Goal: Transaction & Acquisition: Purchase product/service

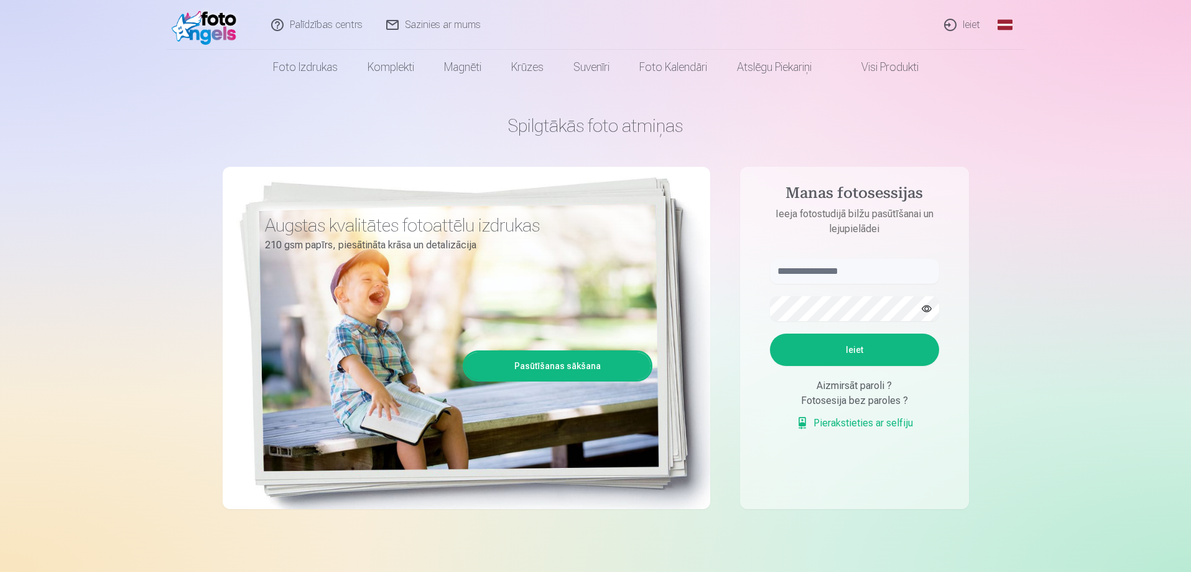
click at [973, 29] on link "Ieiet" at bounding box center [963, 25] width 60 height 50
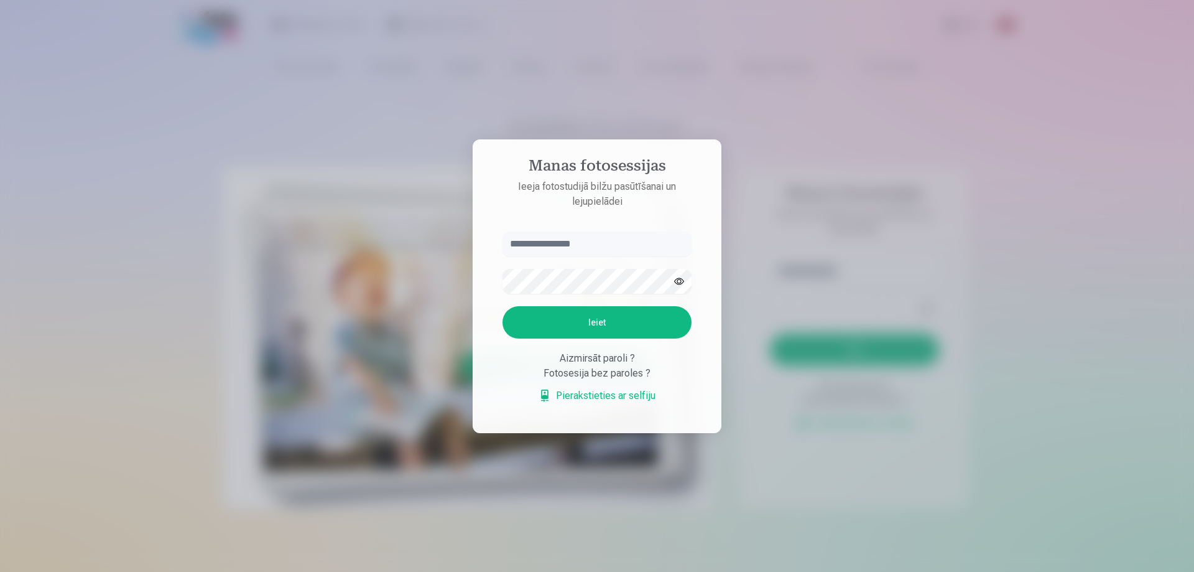
type input "*"
click at [549, 308] on button "Ieiet" at bounding box center [596, 322] width 189 height 32
click at [534, 241] on input "**********" at bounding box center [596, 243] width 189 height 25
click at [560, 317] on button "Ieiet" at bounding box center [596, 322] width 189 height 32
click at [564, 318] on button "Ieiet" at bounding box center [596, 322] width 189 height 32
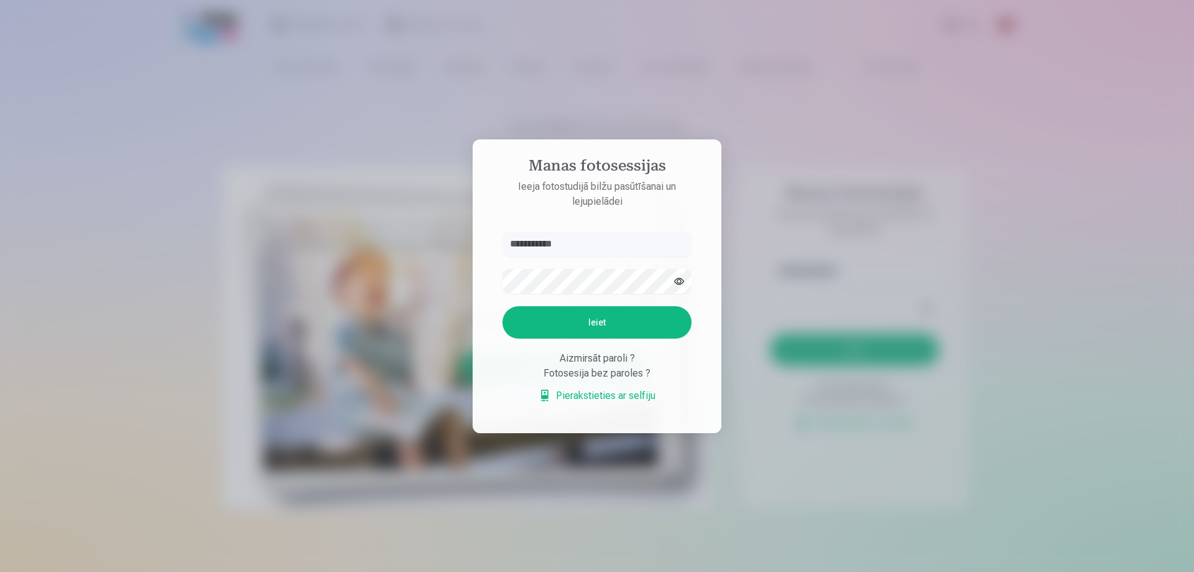
click at [559, 310] on button "Ieiet" at bounding box center [596, 322] width 189 height 32
click at [569, 251] on input "**********" at bounding box center [596, 243] width 189 height 25
click at [550, 324] on button "Ieiet" at bounding box center [596, 322] width 189 height 32
click at [595, 338] on button "Ieiet" at bounding box center [596, 322] width 189 height 32
click at [583, 246] on input "**********" at bounding box center [596, 243] width 189 height 25
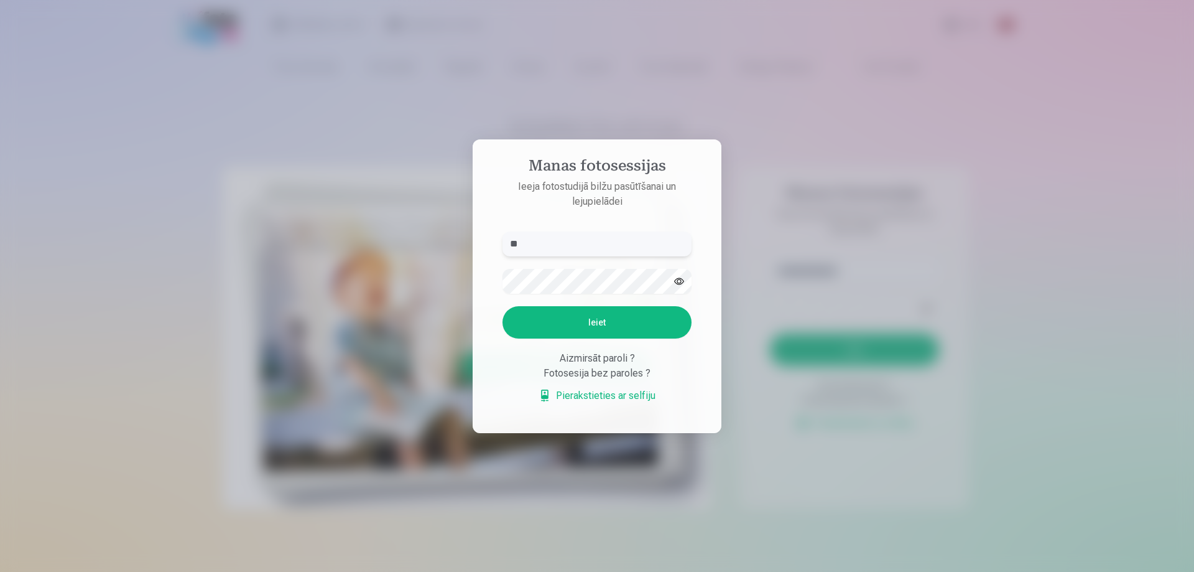
type input "*"
click at [552, 243] on input "**********" at bounding box center [596, 243] width 189 height 25
type input "**********"
click at [675, 276] on button "button" at bounding box center [679, 281] width 24 height 24
click at [651, 317] on button "Ieiet" at bounding box center [596, 322] width 189 height 32
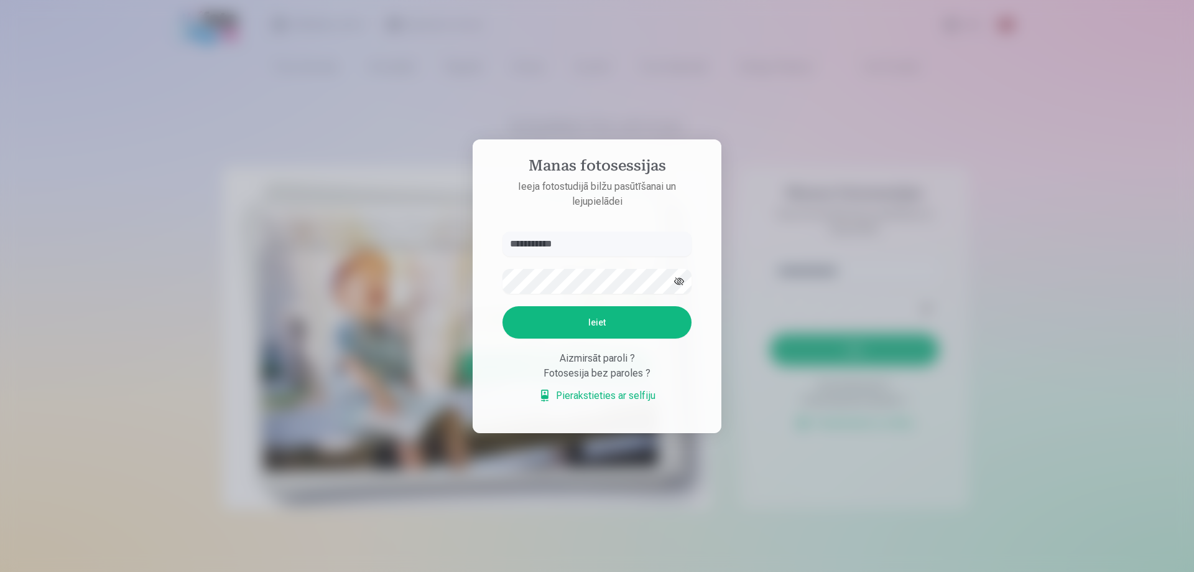
click at [604, 318] on button "Ieiet" at bounding box center [596, 322] width 189 height 32
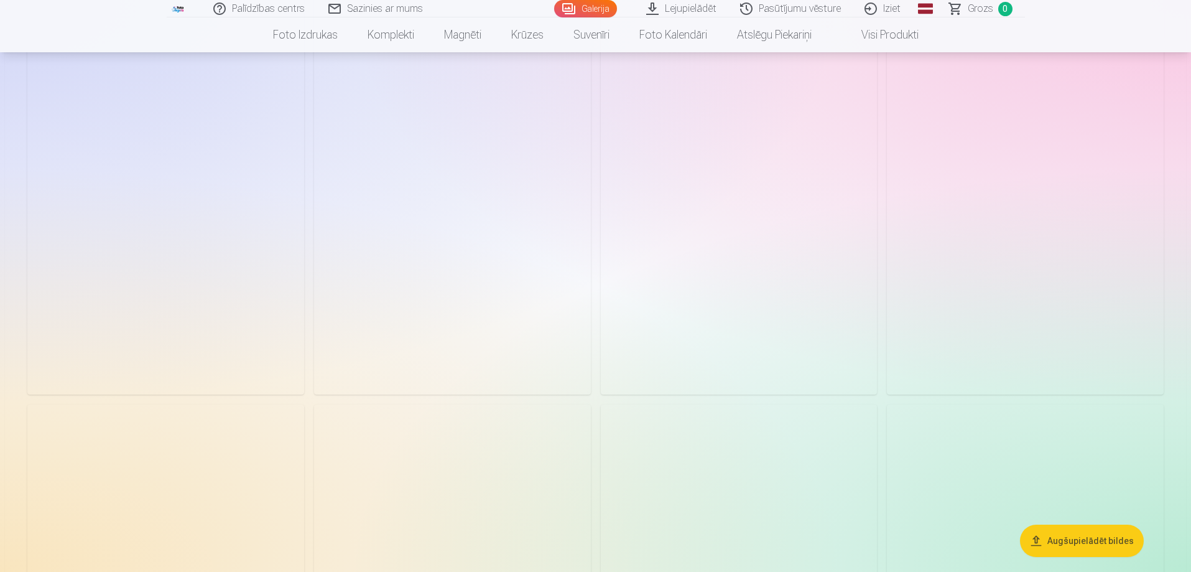
scroll to position [3545, 0]
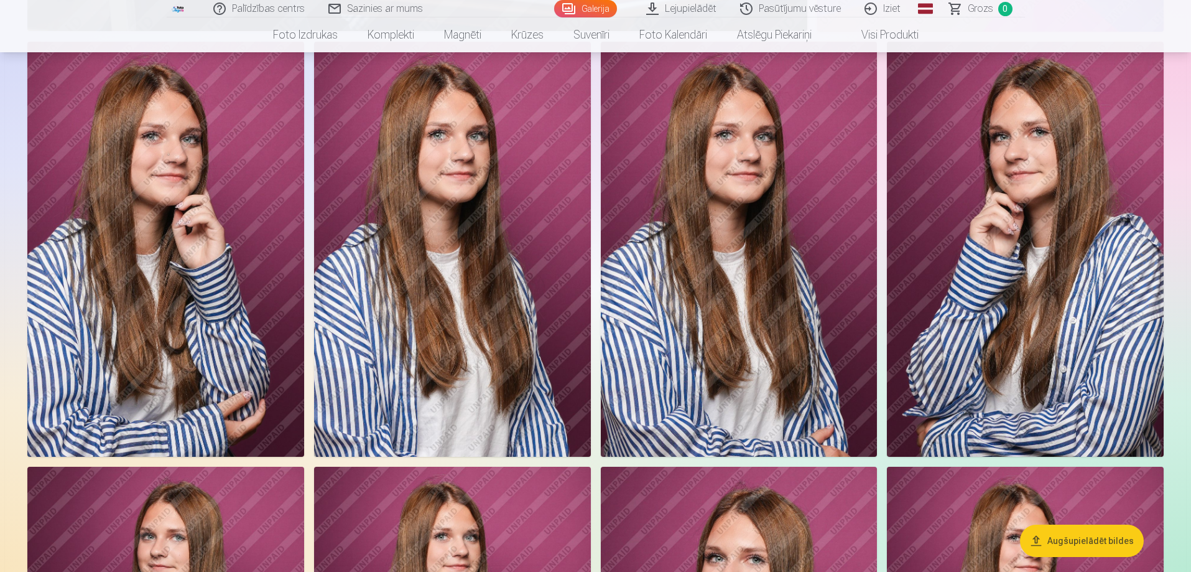
click at [129, 179] on img at bounding box center [165, 249] width 277 height 415
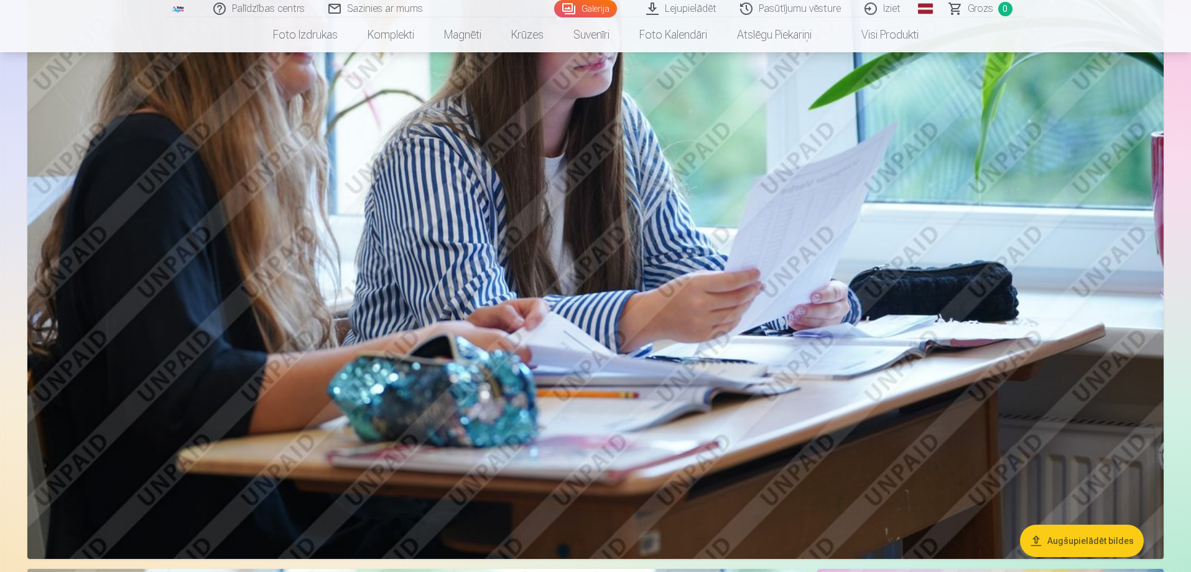
scroll to position [2239, 0]
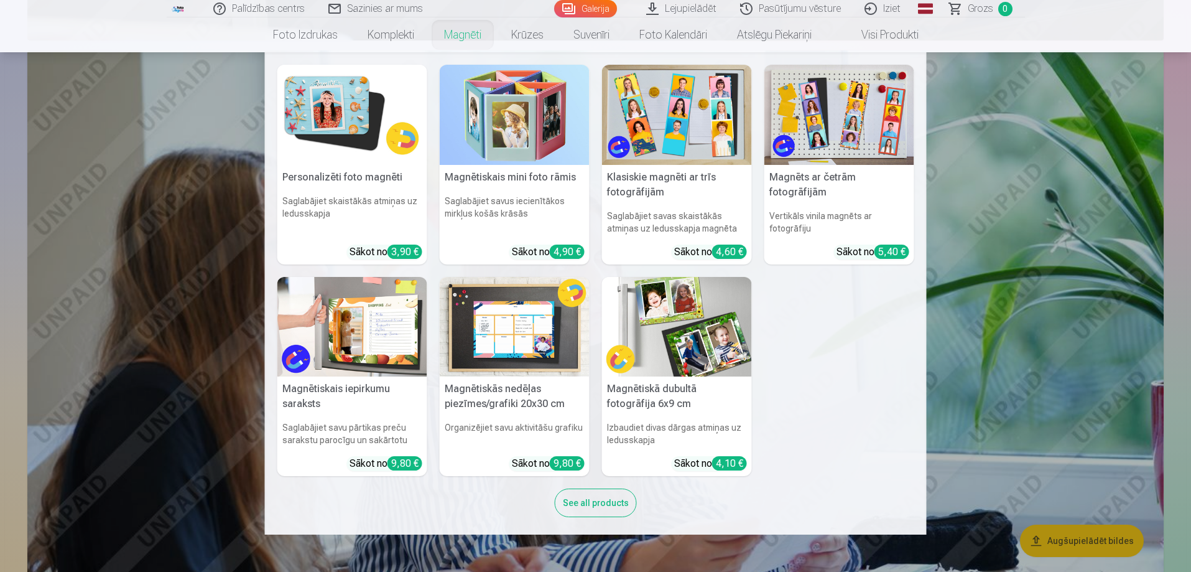
click at [463, 38] on link "Magnēti" at bounding box center [462, 34] width 67 height 35
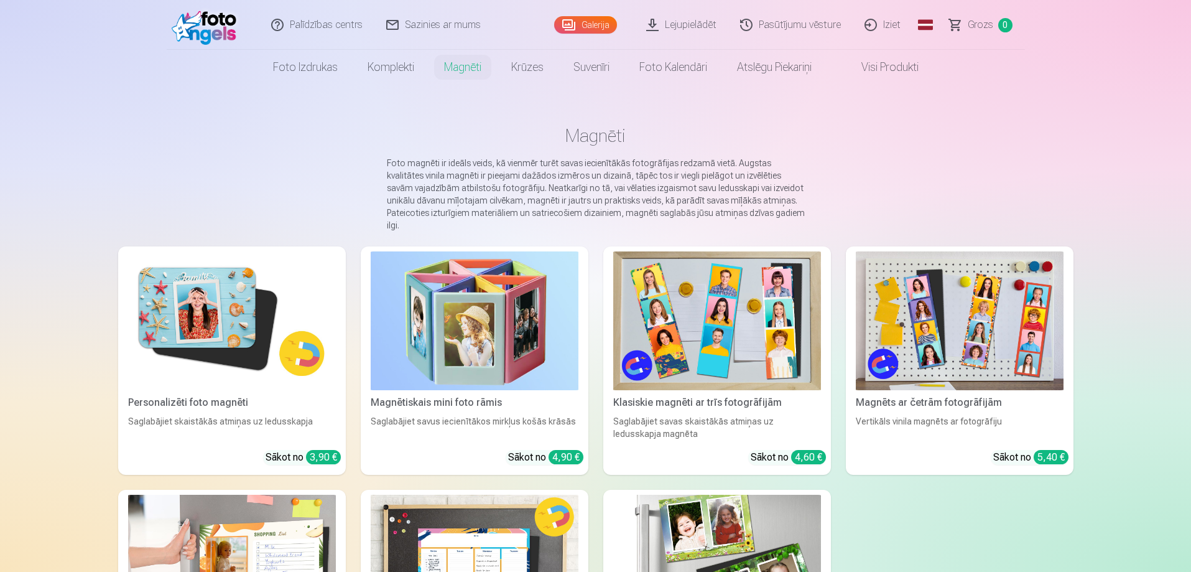
click at [452, 399] on link "Magnētiskais mini foto rāmis Saglabājiet savus iecienītākos mirkļus košās krāsā…" at bounding box center [475, 360] width 228 height 228
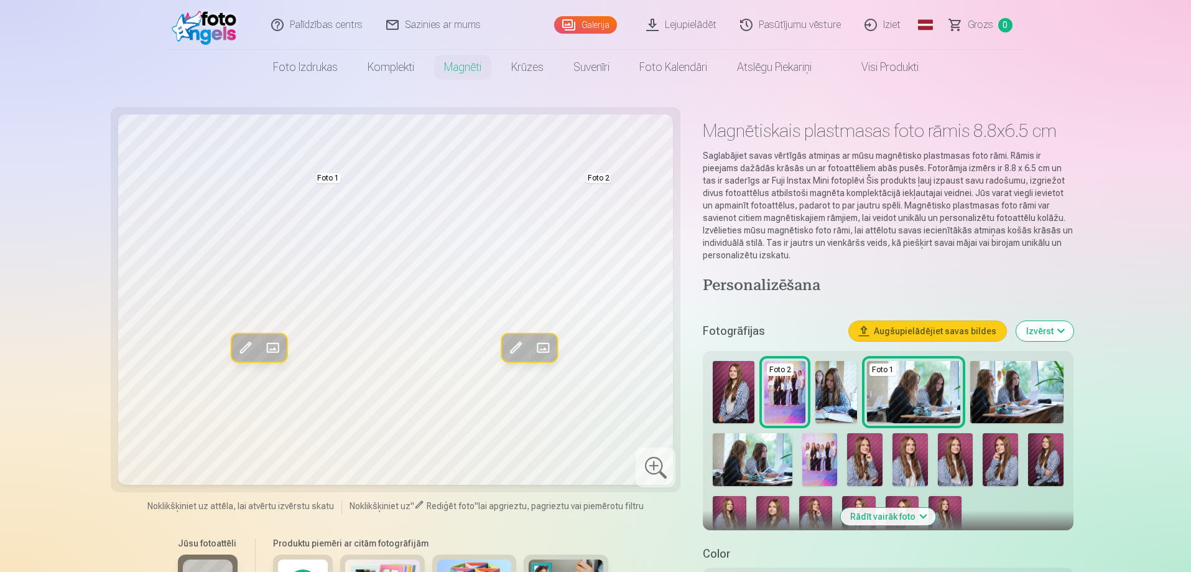
click at [834, 379] on img at bounding box center [836, 392] width 42 height 62
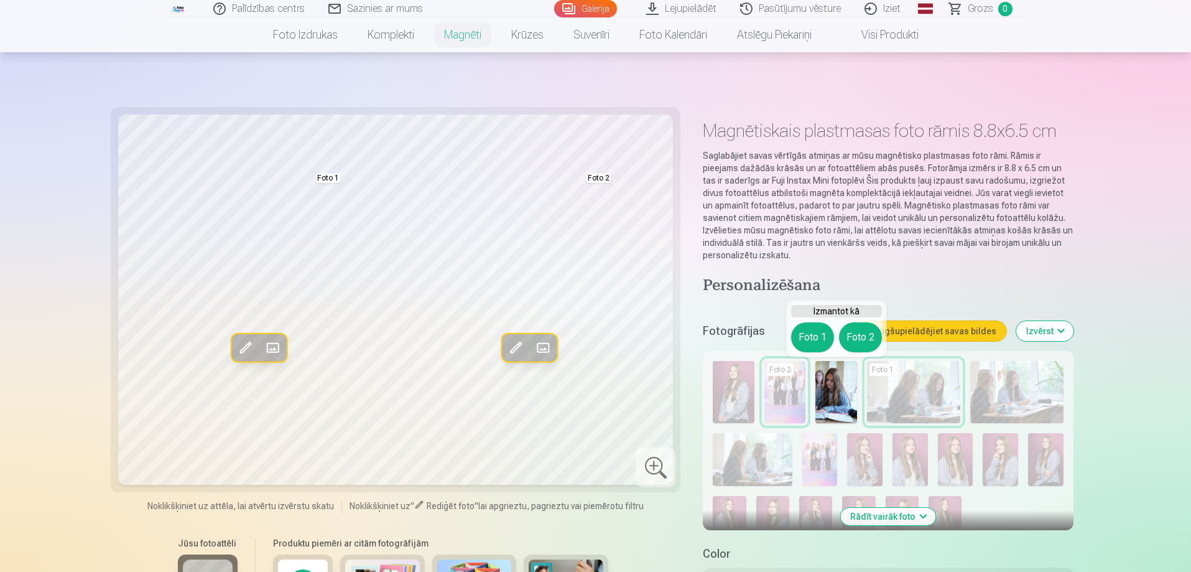
scroll to position [249, 0]
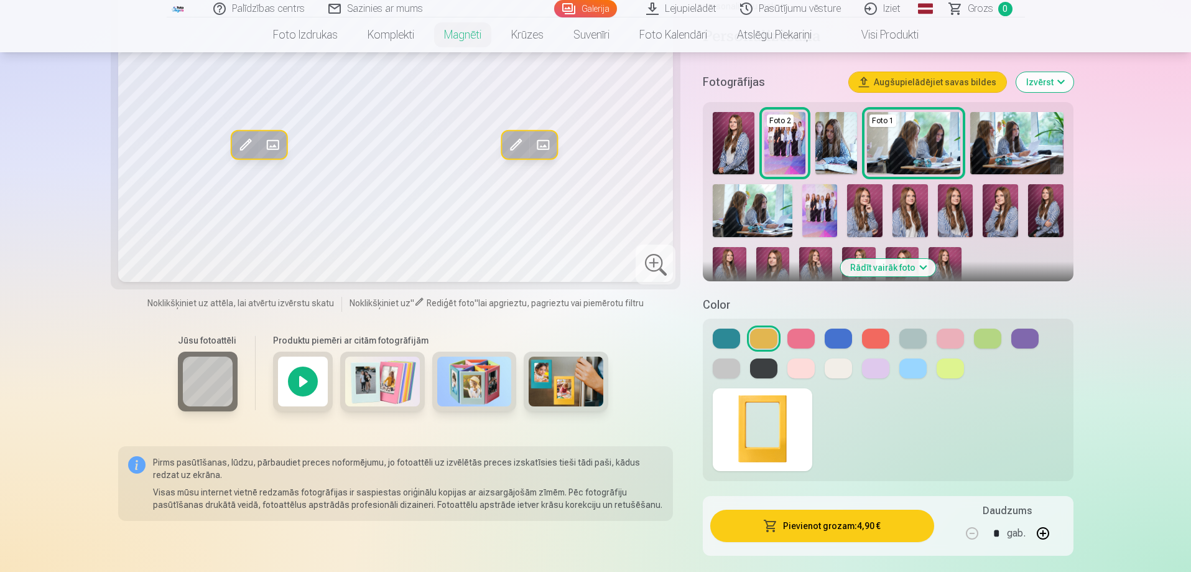
click at [837, 339] on button at bounding box center [838, 338] width 27 height 20
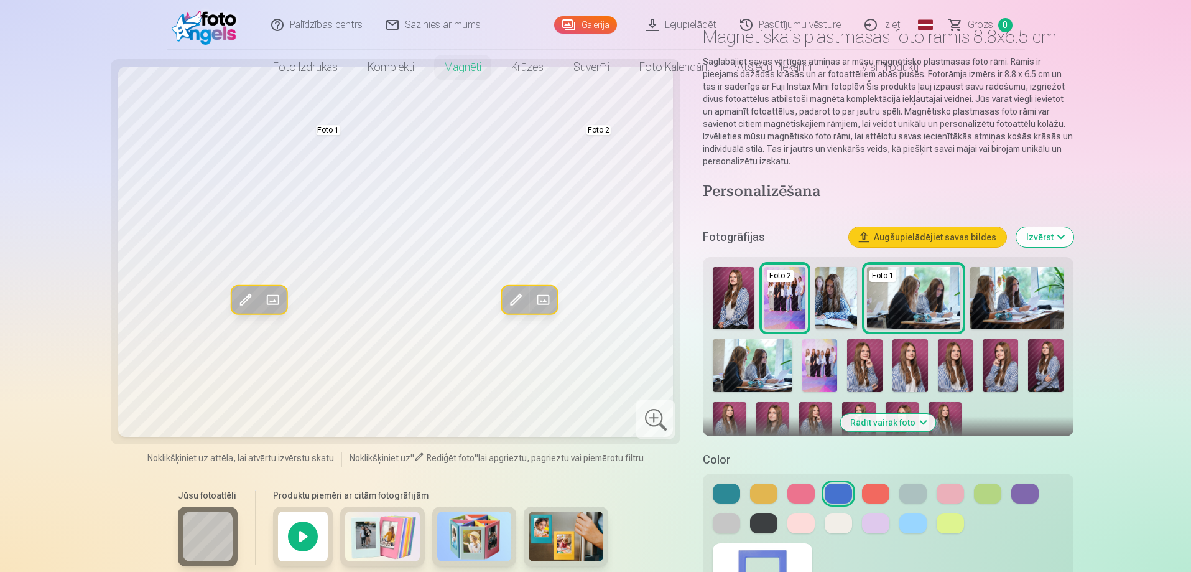
scroll to position [0, 0]
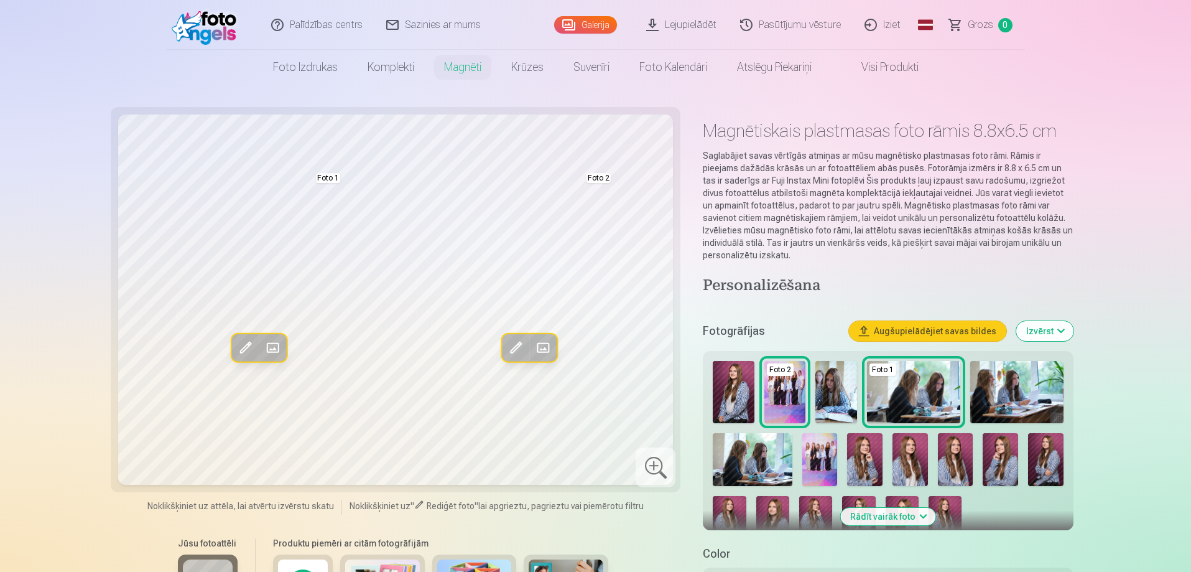
click at [843, 389] on img at bounding box center [836, 392] width 42 height 62
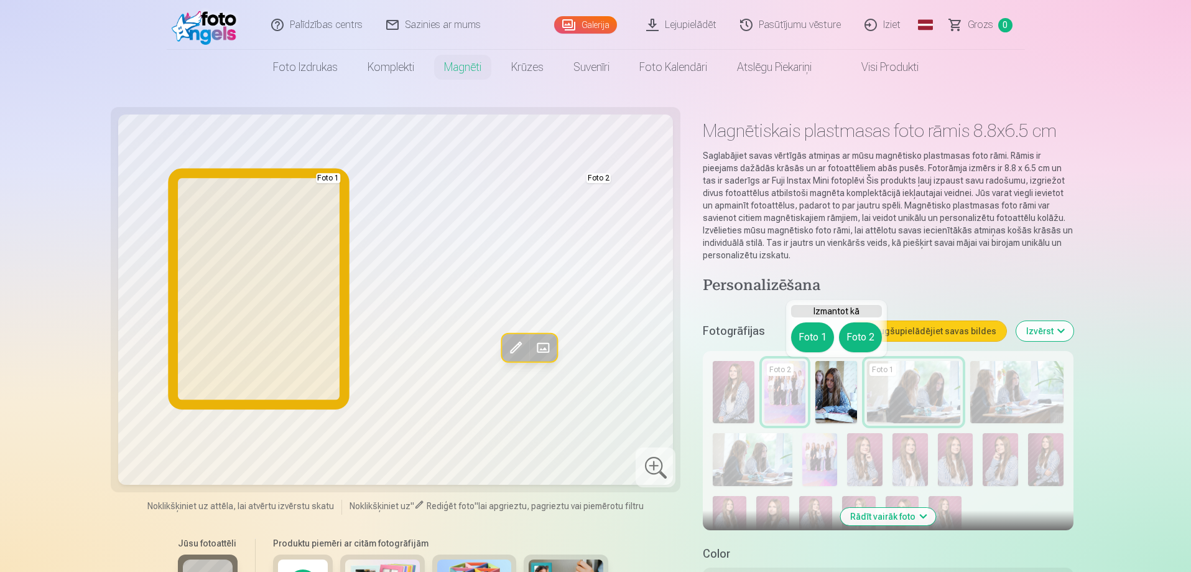
click at [806, 337] on button "Foto 1" at bounding box center [812, 337] width 43 height 30
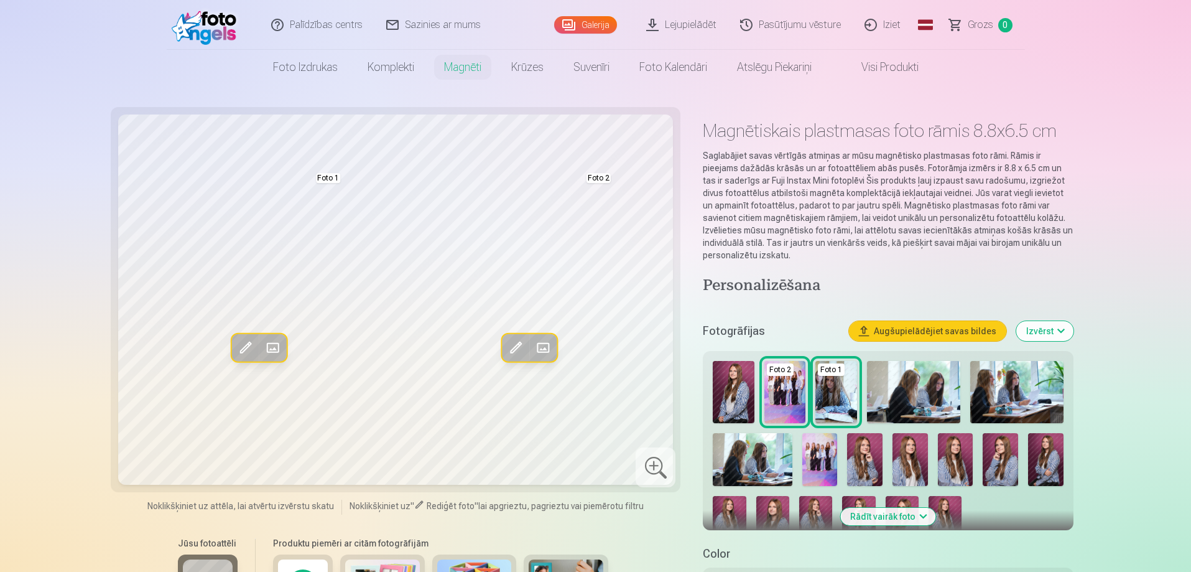
click at [728, 387] on img at bounding box center [734, 392] width 42 height 62
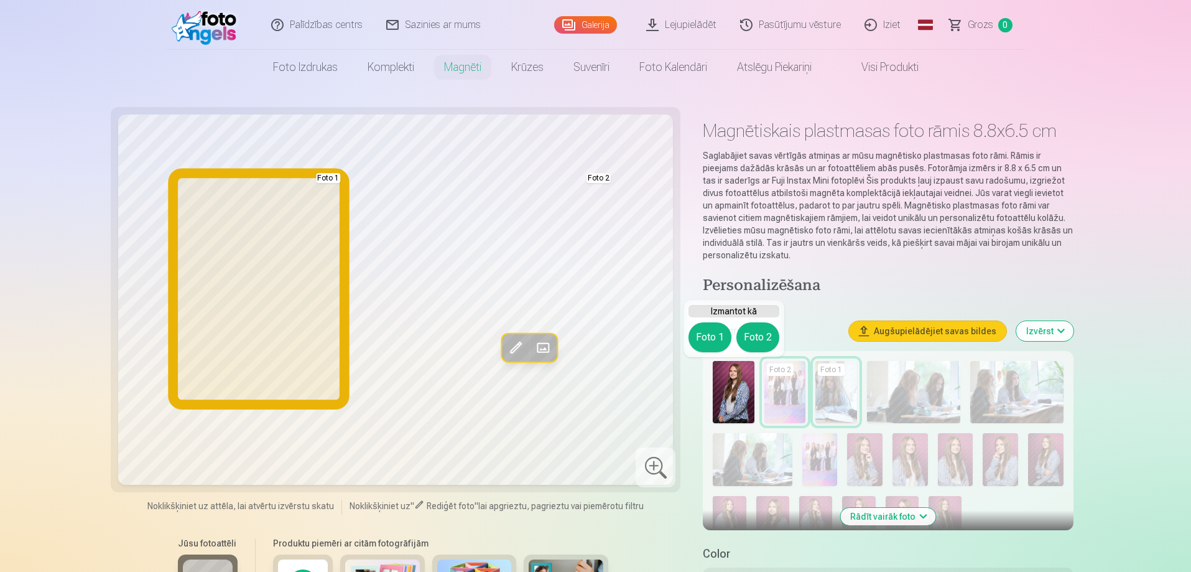
click at [699, 335] on button "Foto 1" at bounding box center [709, 337] width 43 height 30
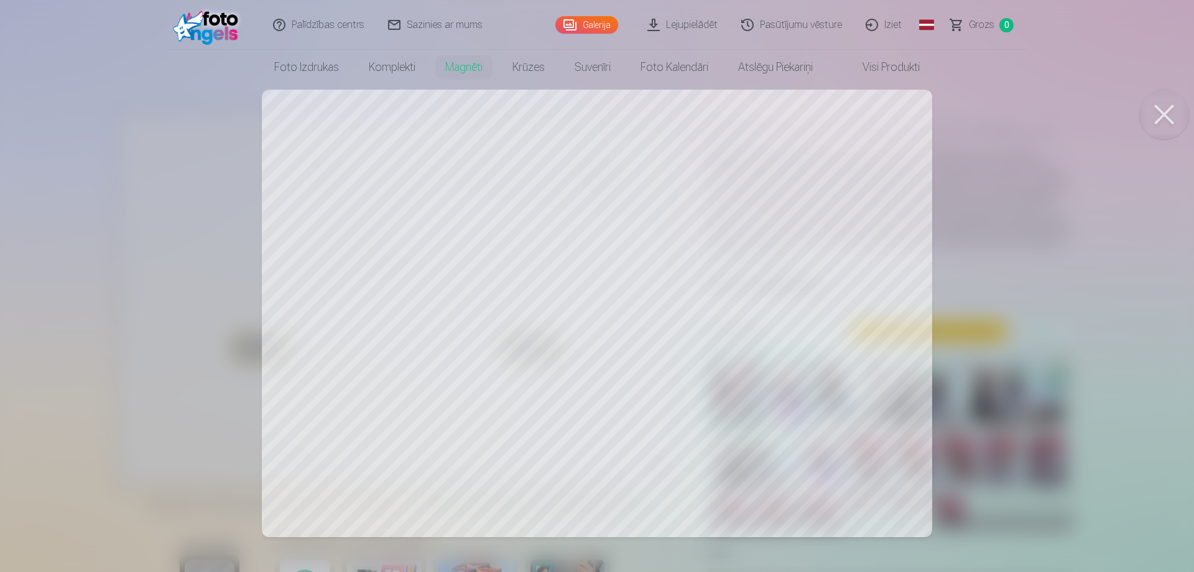
click at [592, 343] on div at bounding box center [597, 286] width 1194 height 572
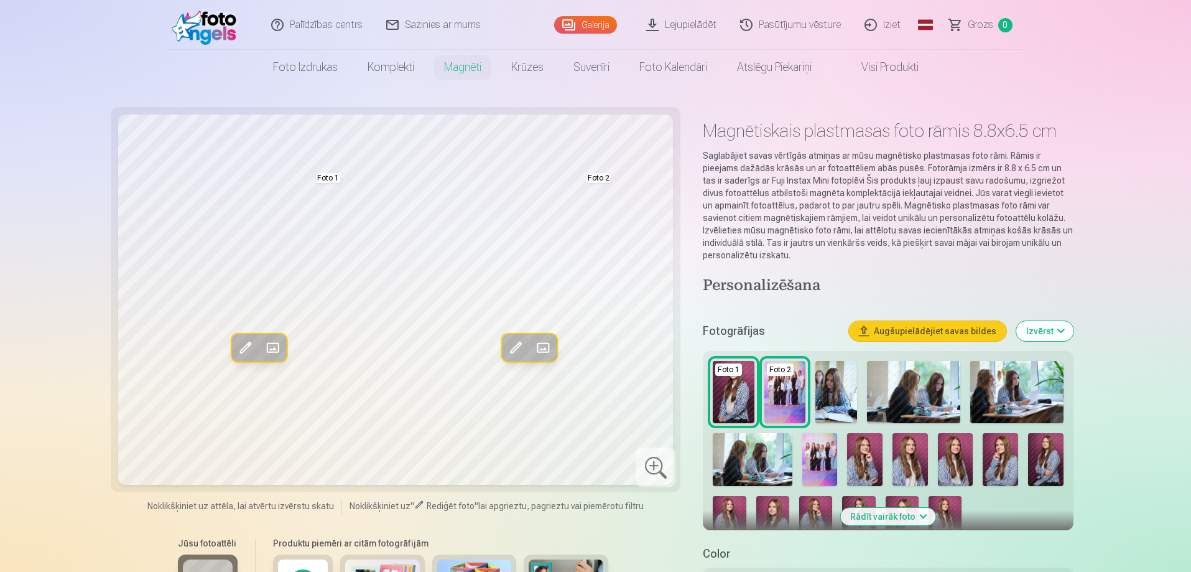
click at [831, 382] on img at bounding box center [836, 392] width 42 height 62
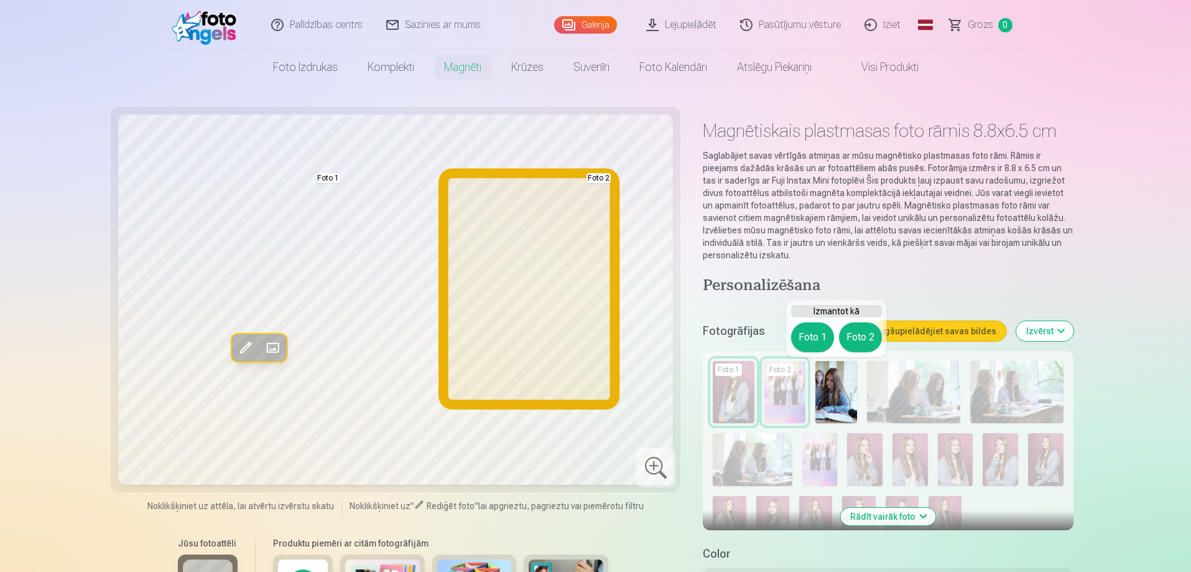
click at [858, 331] on button "Foto 2" at bounding box center [860, 337] width 43 height 30
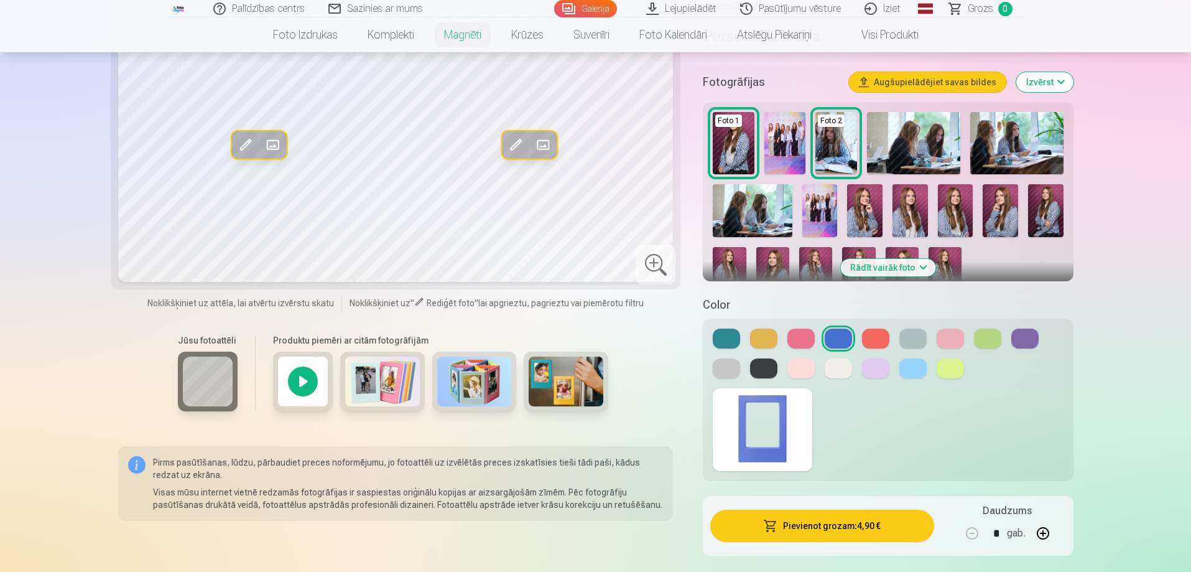
scroll to position [62, 0]
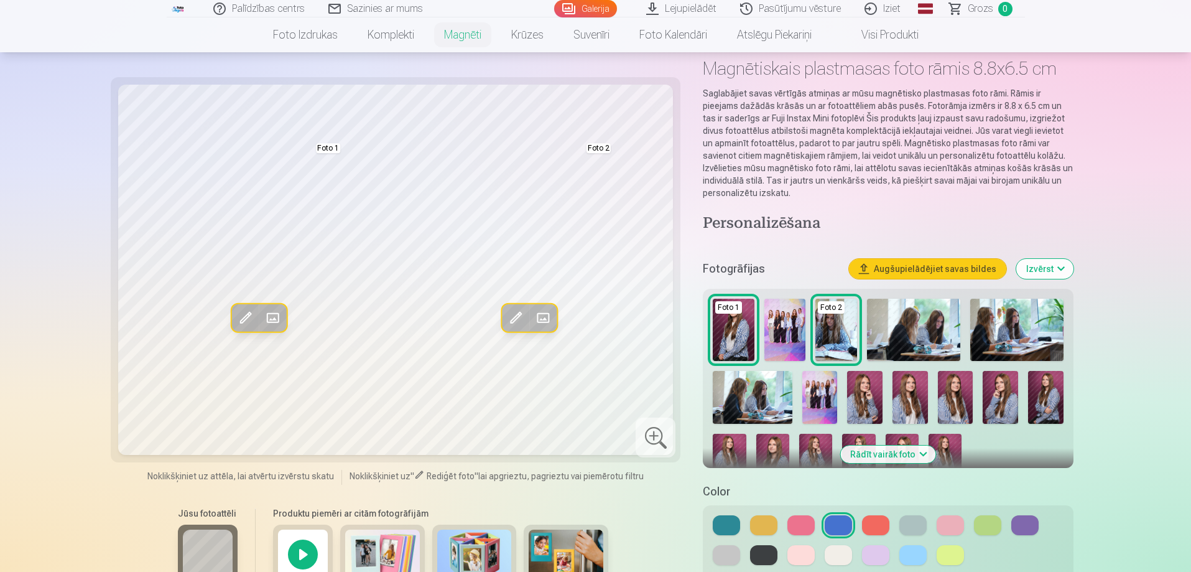
click at [791, 522] on button at bounding box center [800, 525] width 27 height 20
click at [762, 529] on button at bounding box center [763, 525] width 27 height 20
click at [836, 521] on button at bounding box center [838, 525] width 27 height 20
click at [866, 523] on button at bounding box center [875, 525] width 27 height 20
click at [907, 522] on button at bounding box center [912, 525] width 27 height 20
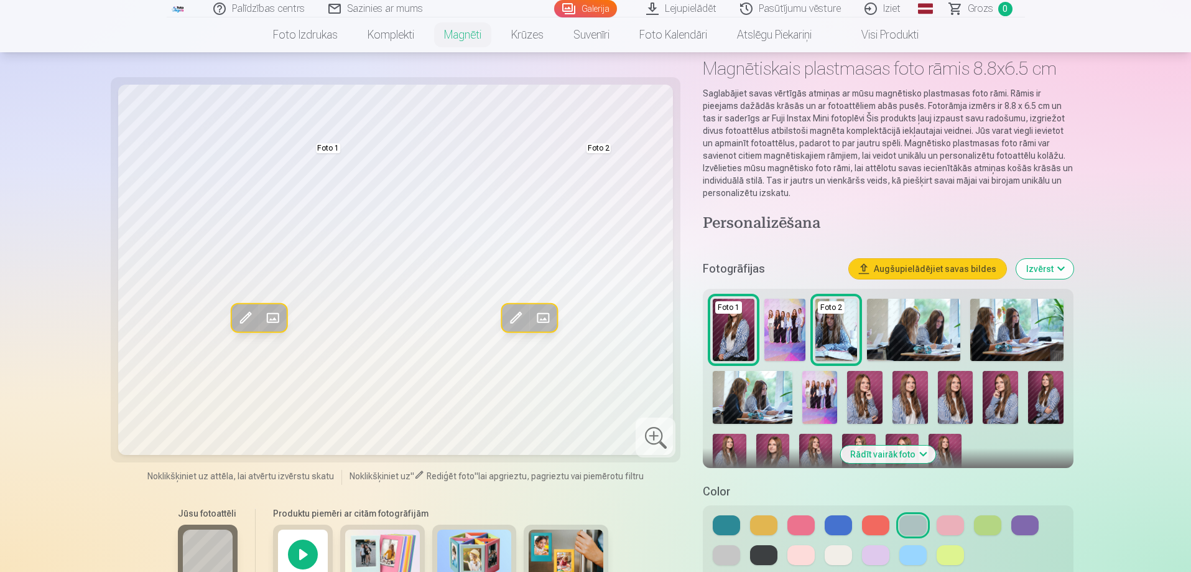
click at [948, 523] on button at bounding box center [950, 525] width 27 height 20
click at [996, 521] on button at bounding box center [987, 525] width 27 height 20
click at [1029, 520] on button at bounding box center [1024, 525] width 27 height 20
click at [726, 558] on button at bounding box center [726, 555] width 27 height 20
click at [761, 550] on button at bounding box center [763, 555] width 27 height 20
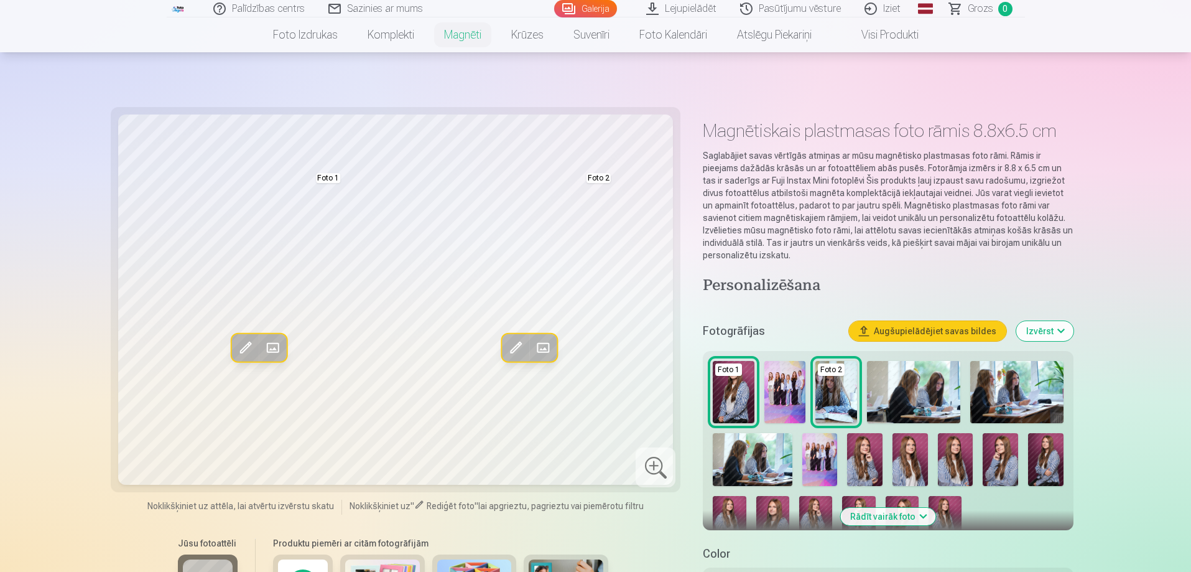
scroll to position [249, 0]
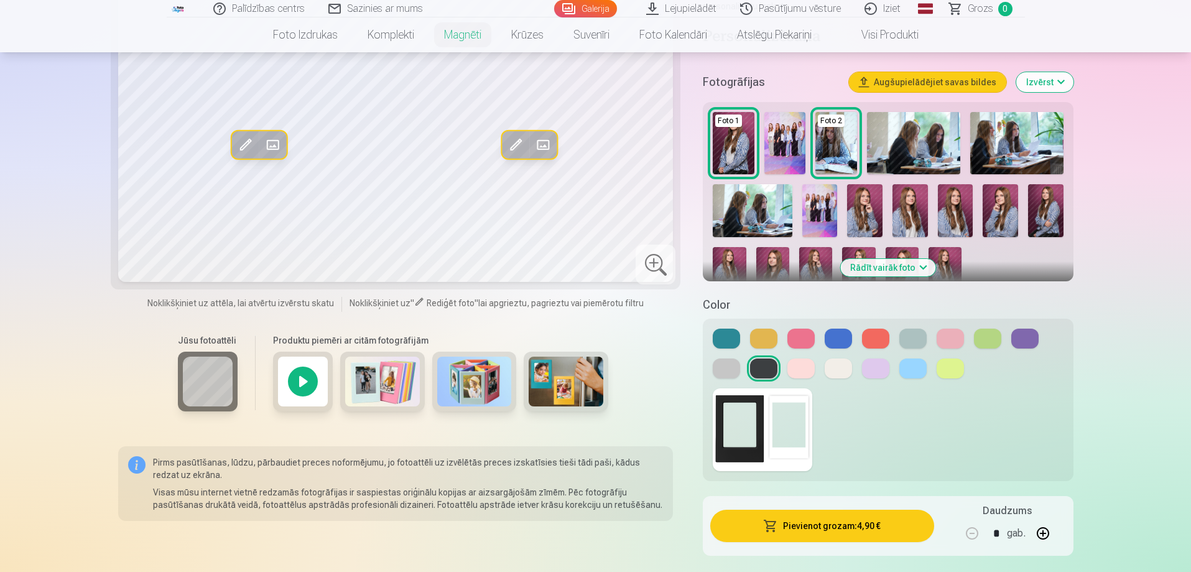
click at [799, 365] on button at bounding box center [800, 368] width 27 height 20
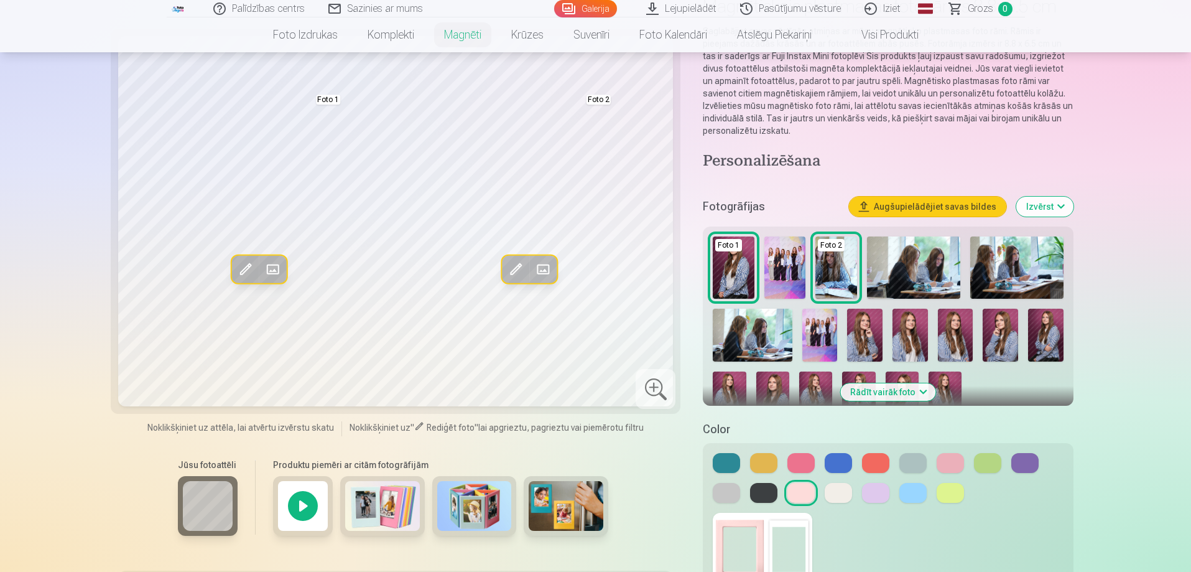
click at [829, 493] on button at bounding box center [838, 493] width 27 height 20
click at [876, 497] on button at bounding box center [875, 493] width 27 height 20
click at [1022, 466] on button at bounding box center [1024, 463] width 27 height 20
click at [794, 466] on button at bounding box center [800, 463] width 27 height 20
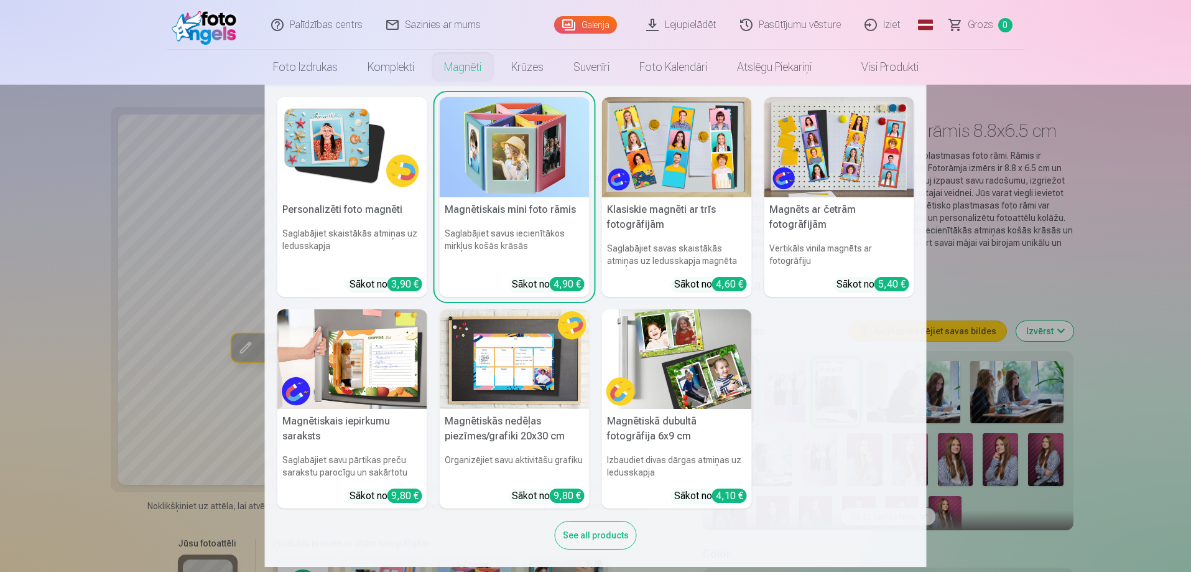
click at [350, 225] on h6 "Saglabājiet skaistākās atmiņas uz ledusskapja" at bounding box center [352, 247] width 150 height 50
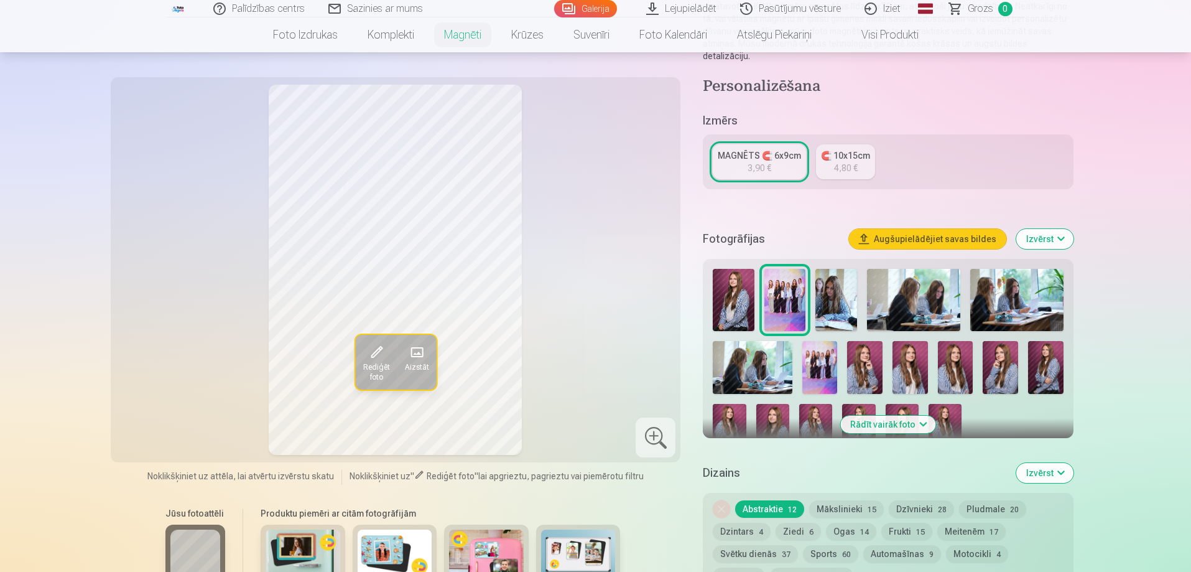
scroll to position [311, 0]
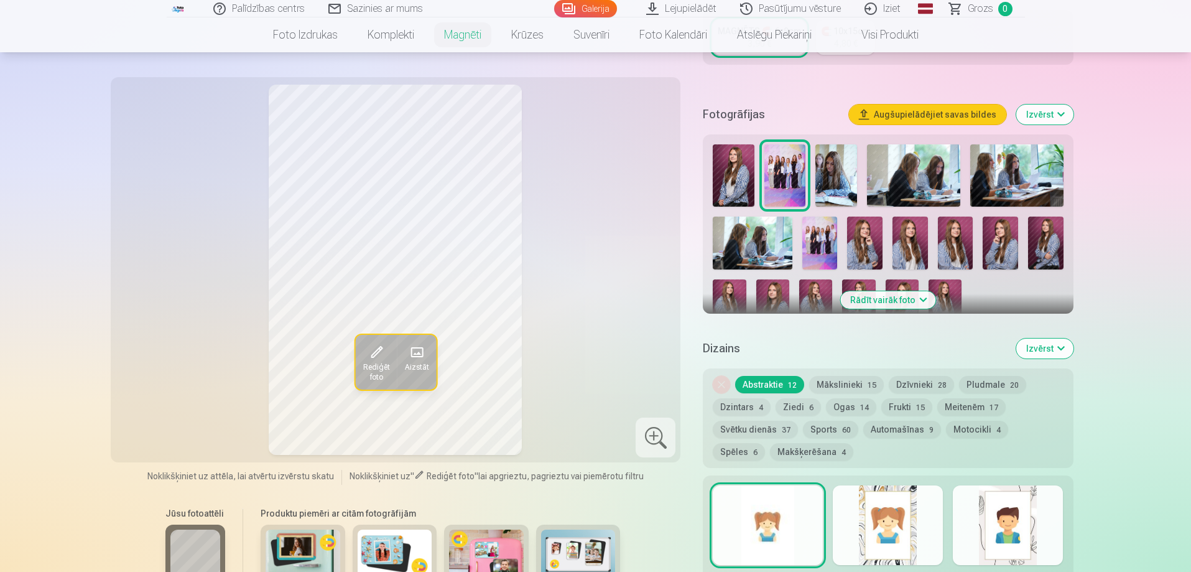
click at [725, 172] on img at bounding box center [734, 175] width 42 height 62
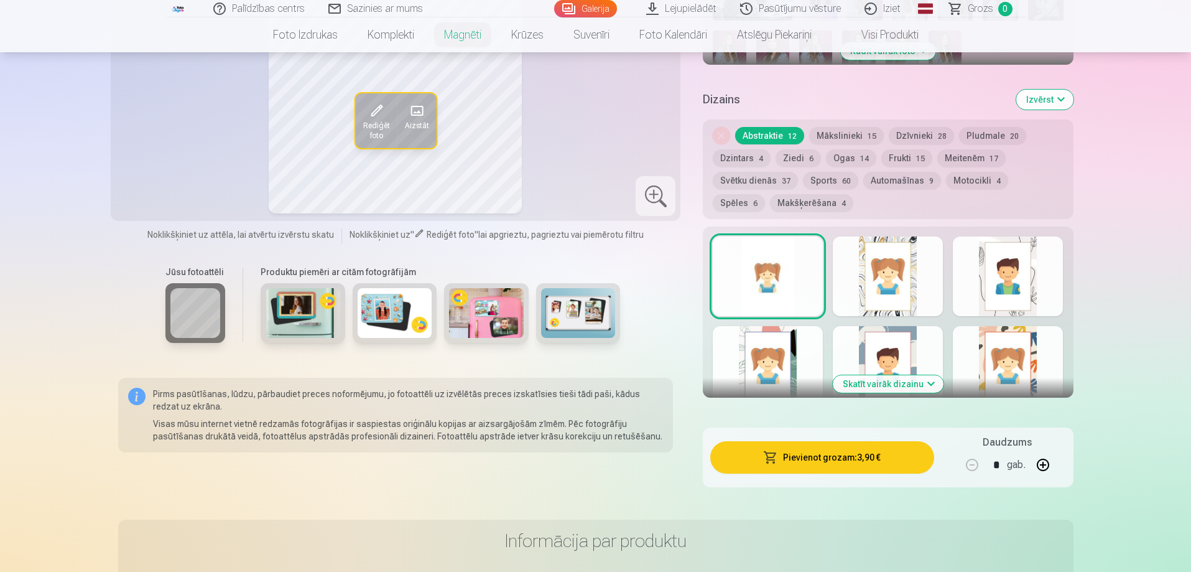
scroll to position [435, 0]
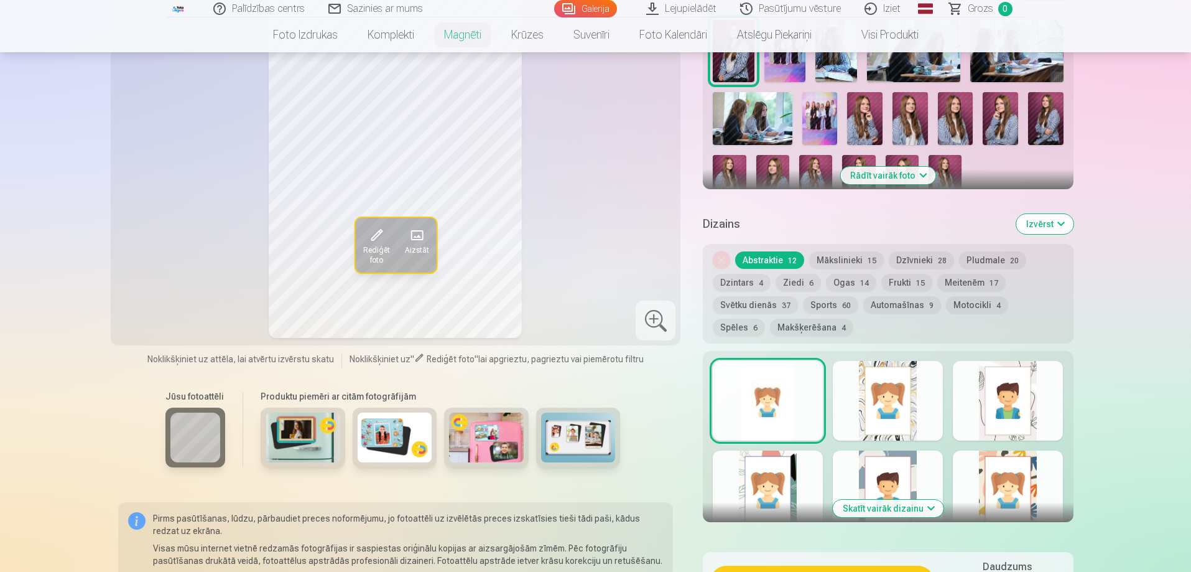
click at [744, 274] on button "Dzintars 4" at bounding box center [742, 282] width 58 height 17
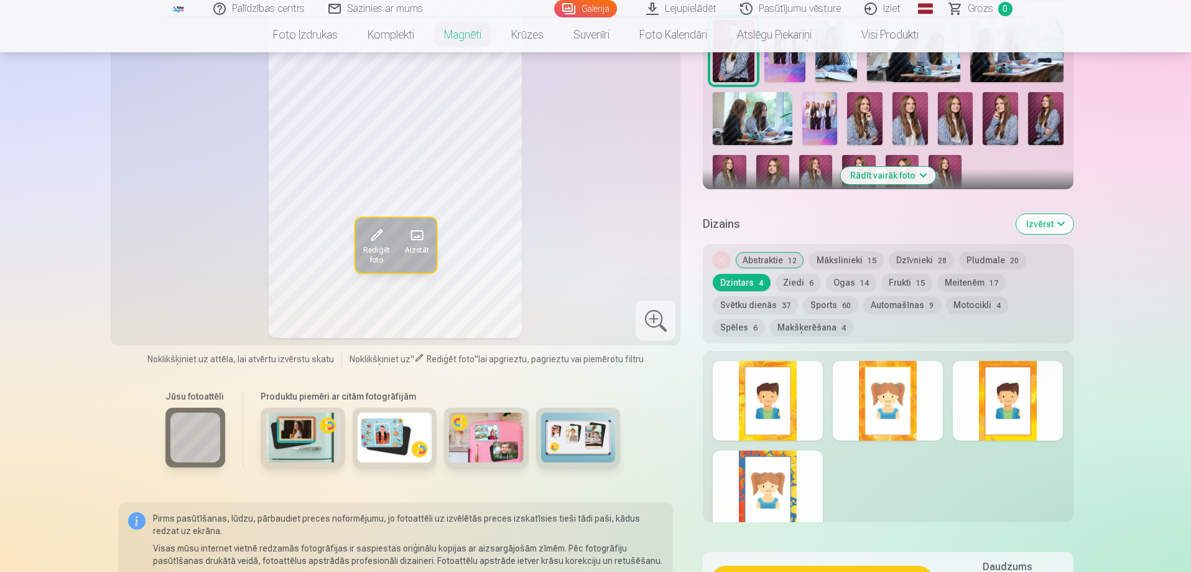
click at [794, 274] on button "Ziedi 6" at bounding box center [798, 282] width 45 height 17
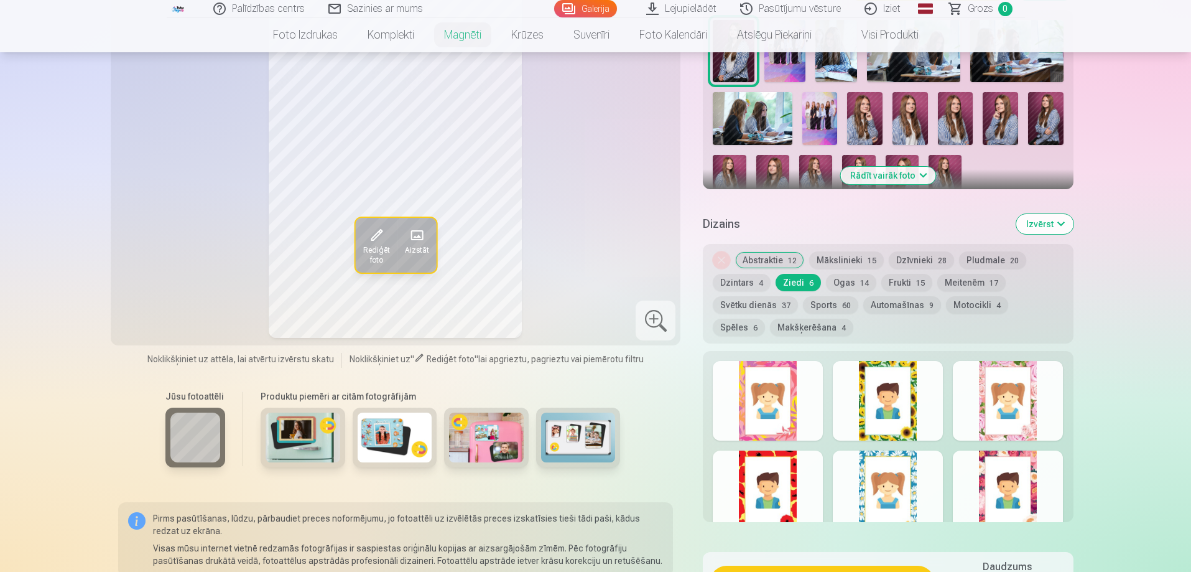
click at [869, 382] on div at bounding box center [888, 401] width 110 height 80
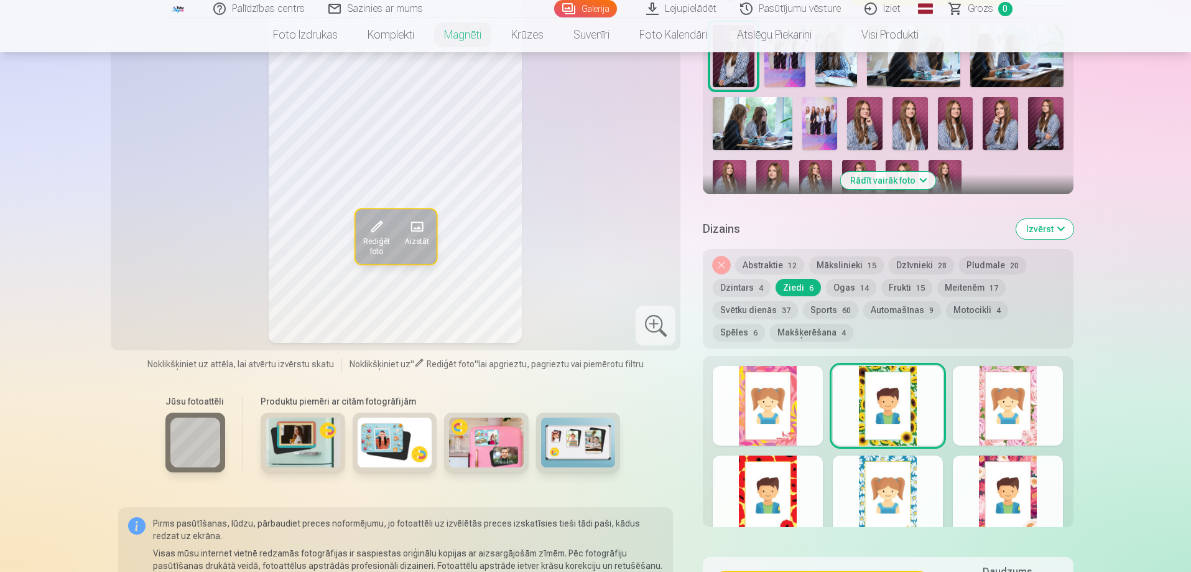
scroll to position [498, 0]
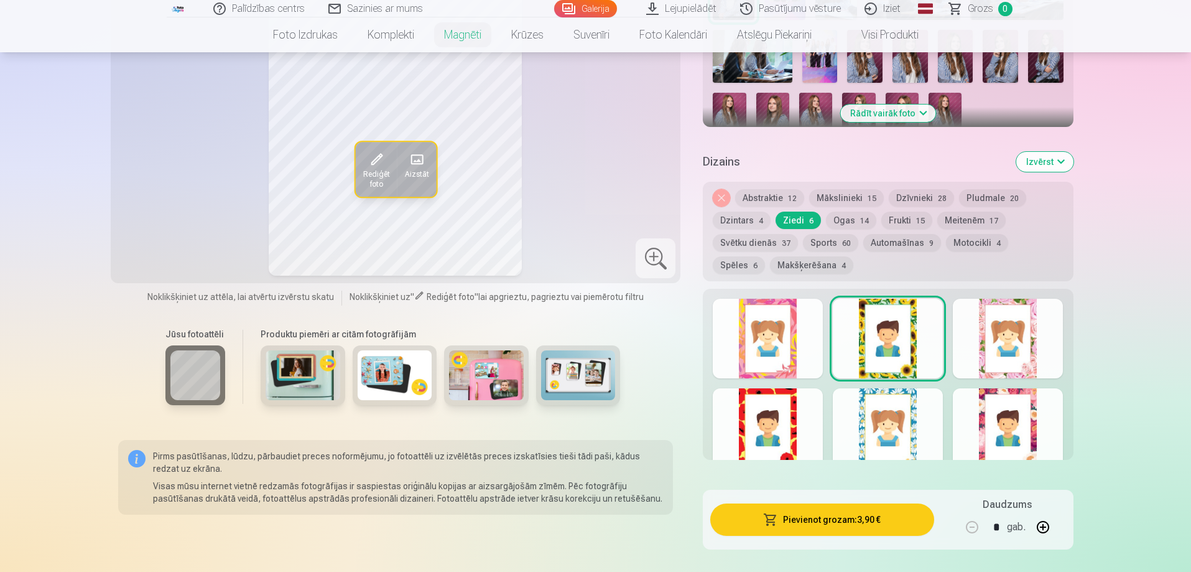
click at [989, 412] on div at bounding box center [1008, 428] width 110 height 80
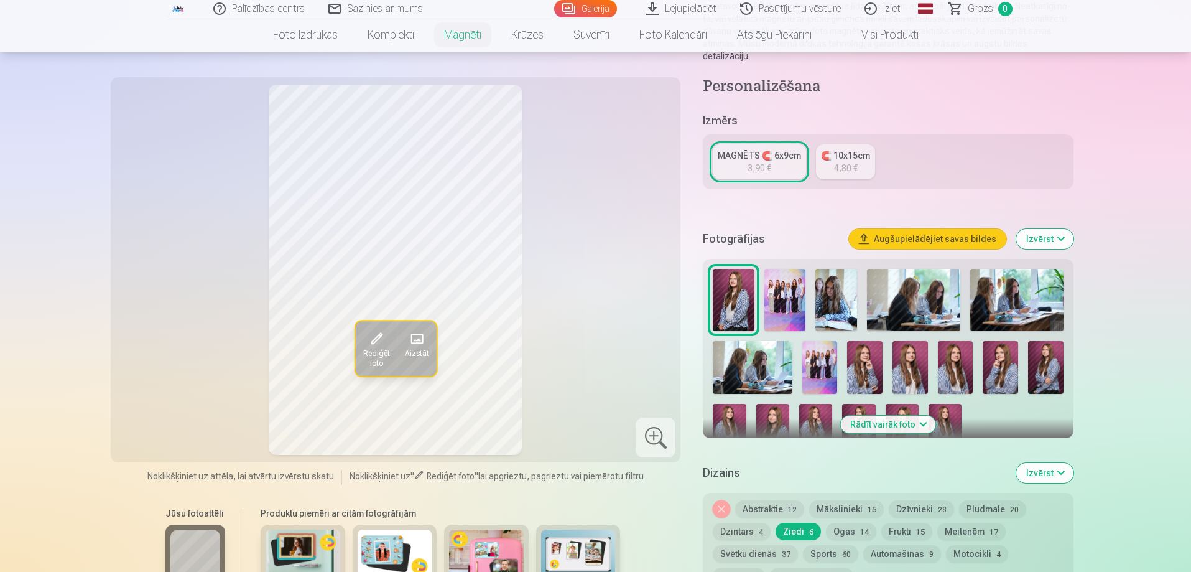
scroll to position [311, 0]
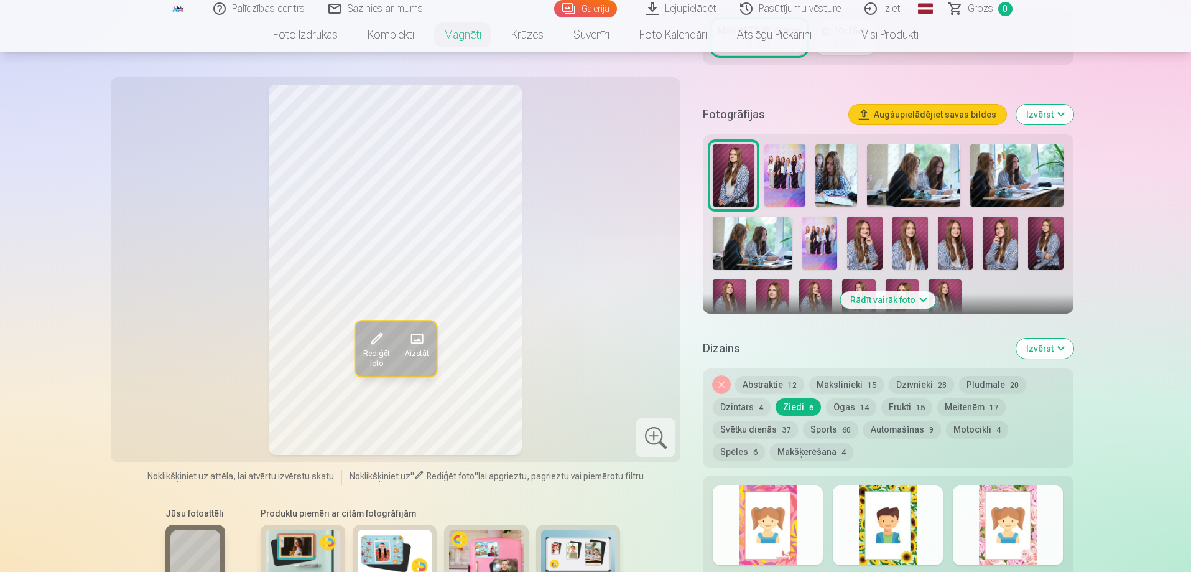
click at [873, 231] on img at bounding box center [864, 242] width 35 height 53
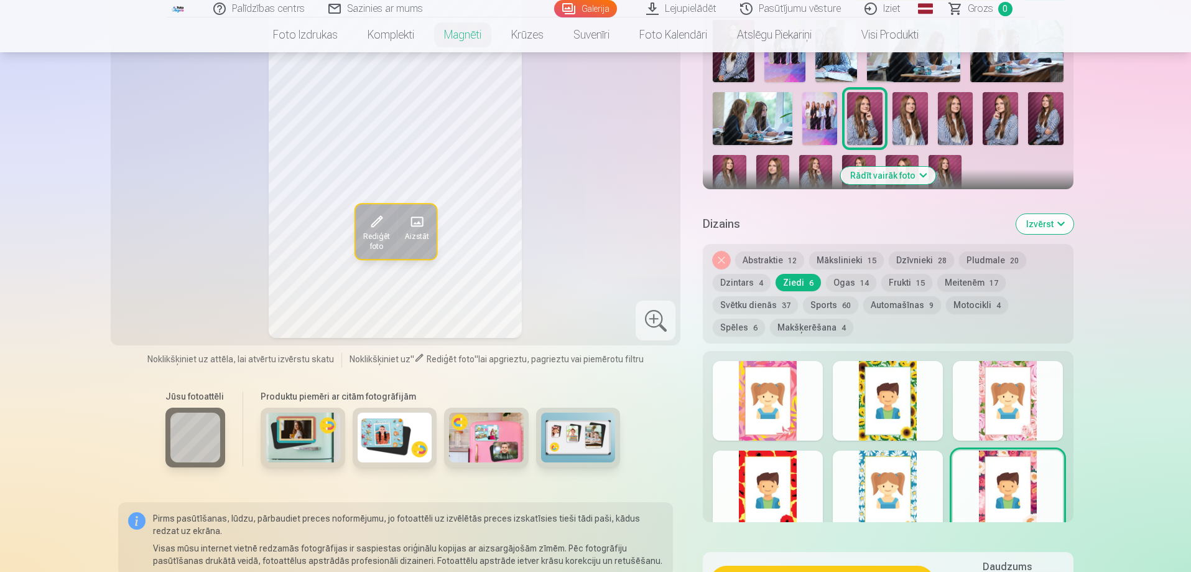
click at [1012, 401] on div at bounding box center [1008, 401] width 110 height 80
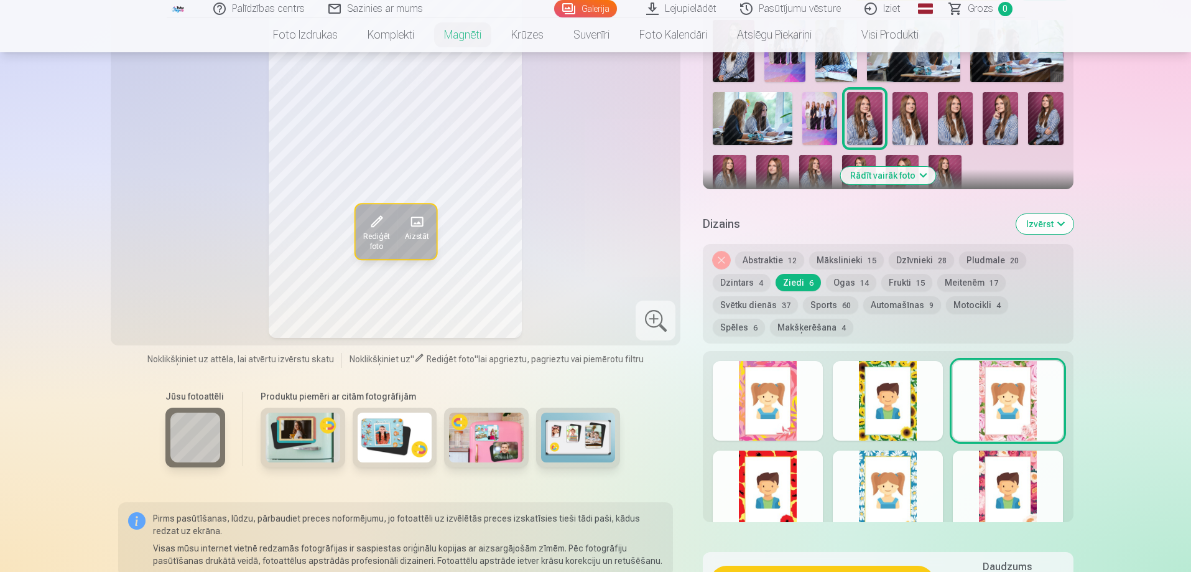
click at [854, 276] on button "Ogas 14" at bounding box center [851, 282] width 50 height 17
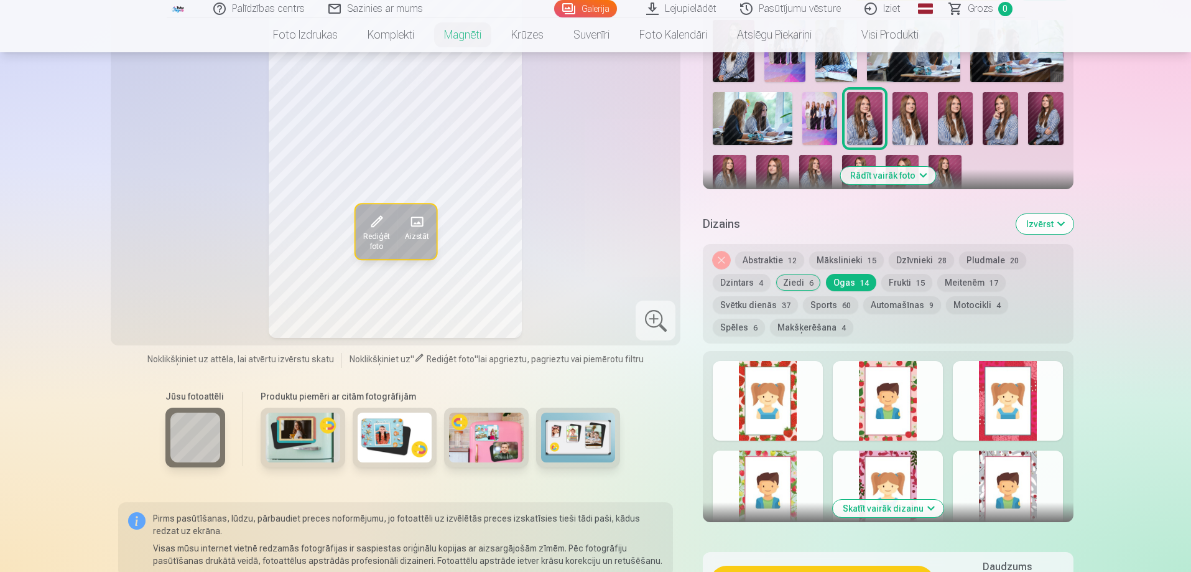
click at [777, 376] on div at bounding box center [768, 401] width 110 height 80
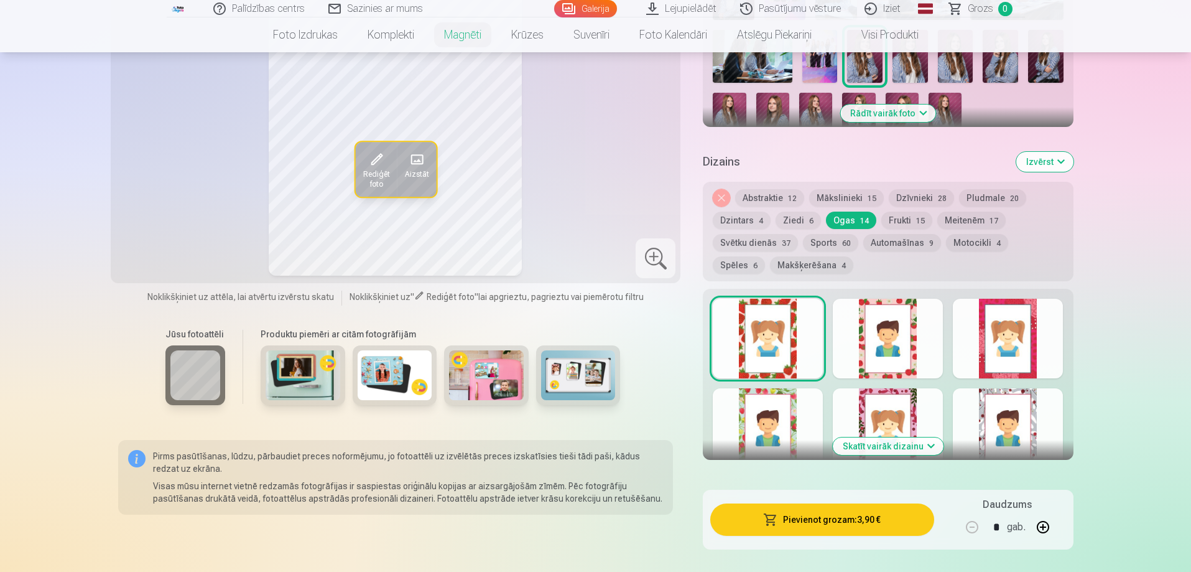
scroll to position [560, 0]
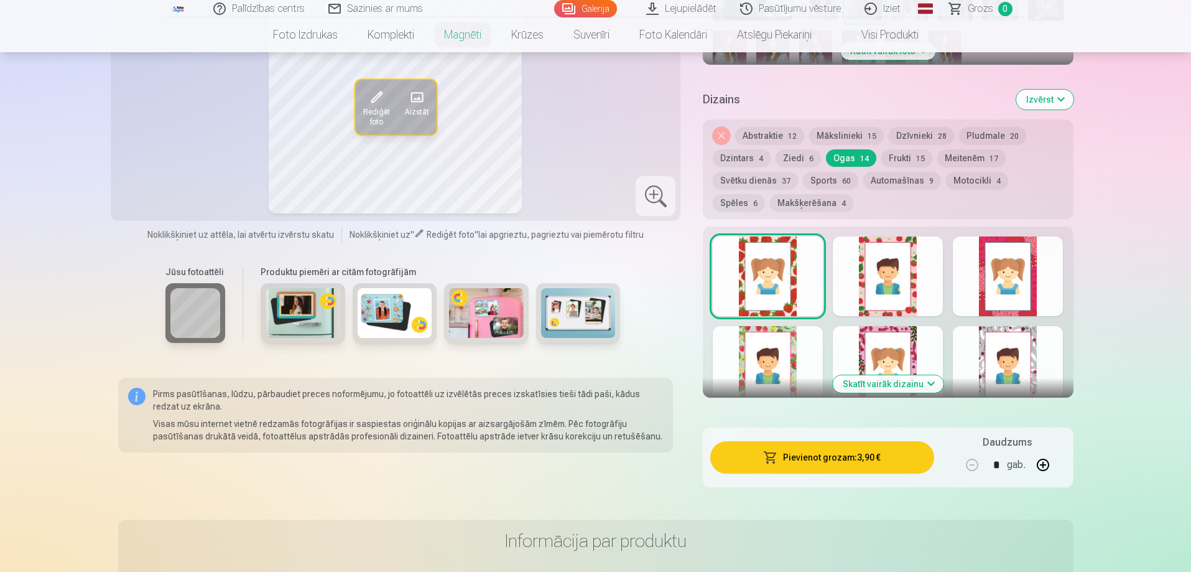
click at [775, 346] on div at bounding box center [768, 366] width 110 height 80
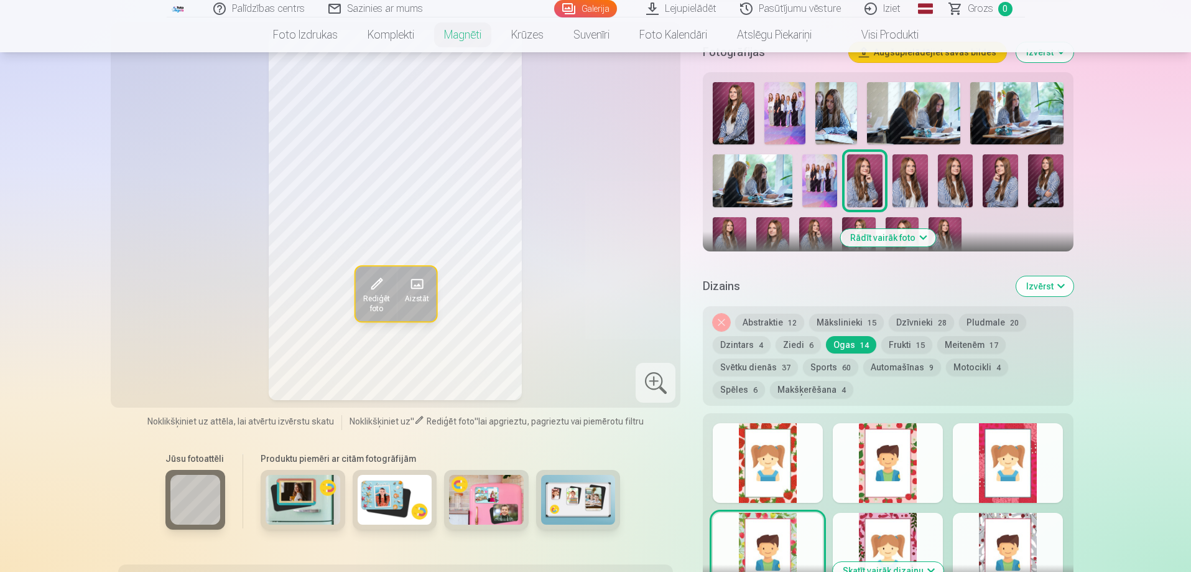
click at [999, 526] on div at bounding box center [1008, 552] width 110 height 80
click at [901, 336] on button "Frukti 15" at bounding box center [906, 344] width 51 height 17
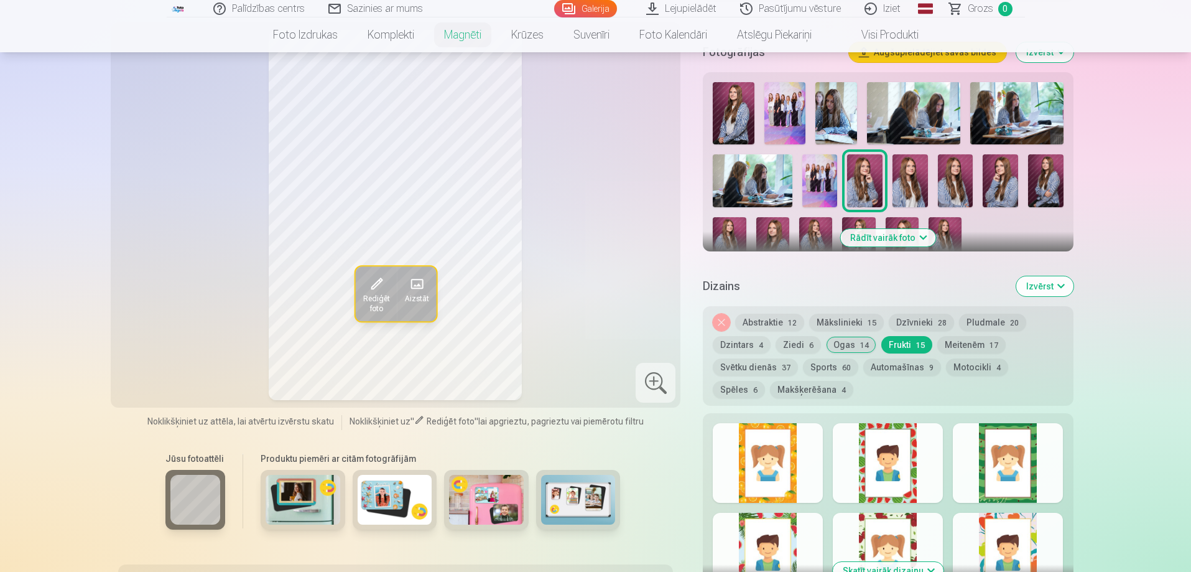
click at [950, 336] on button "Meitenēm 17" at bounding box center [971, 344] width 68 height 17
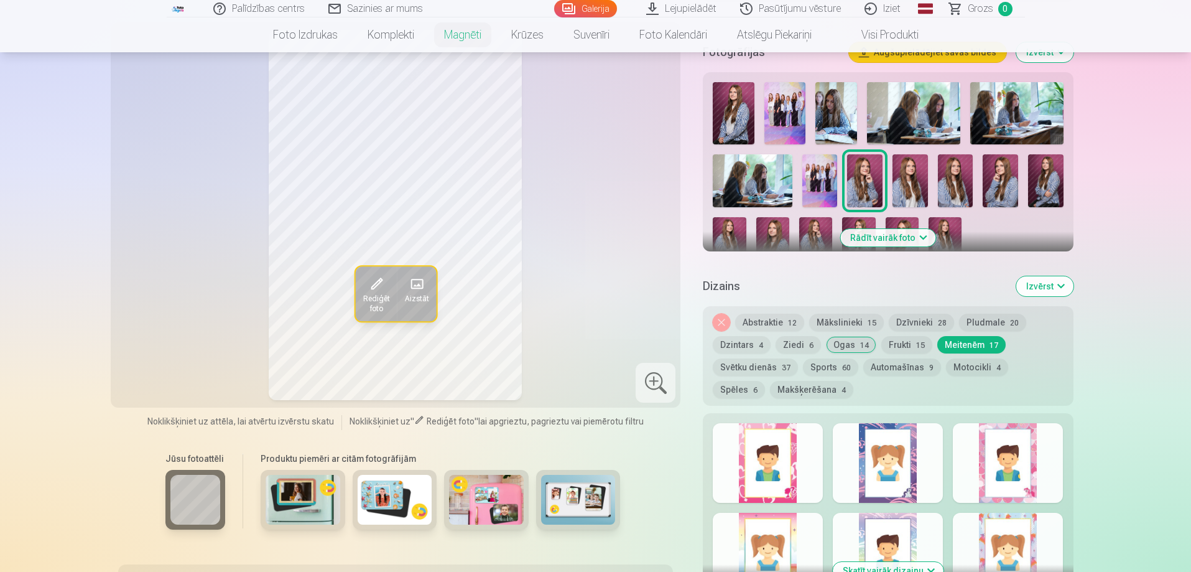
click at [785, 476] on div at bounding box center [768, 463] width 110 height 80
click at [884, 441] on div at bounding box center [888, 463] width 110 height 80
click at [764, 524] on div at bounding box center [768, 552] width 110 height 80
click at [754, 358] on button "Svētku dienās 37" at bounding box center [755, 366] width 85 height 17
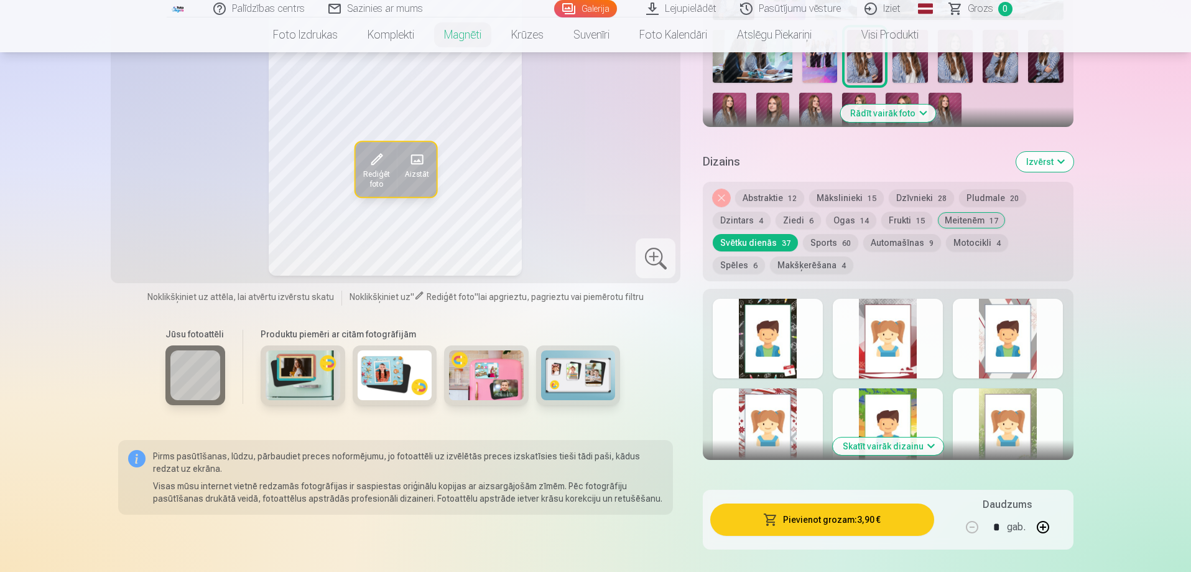
scroll to position [684, 0]
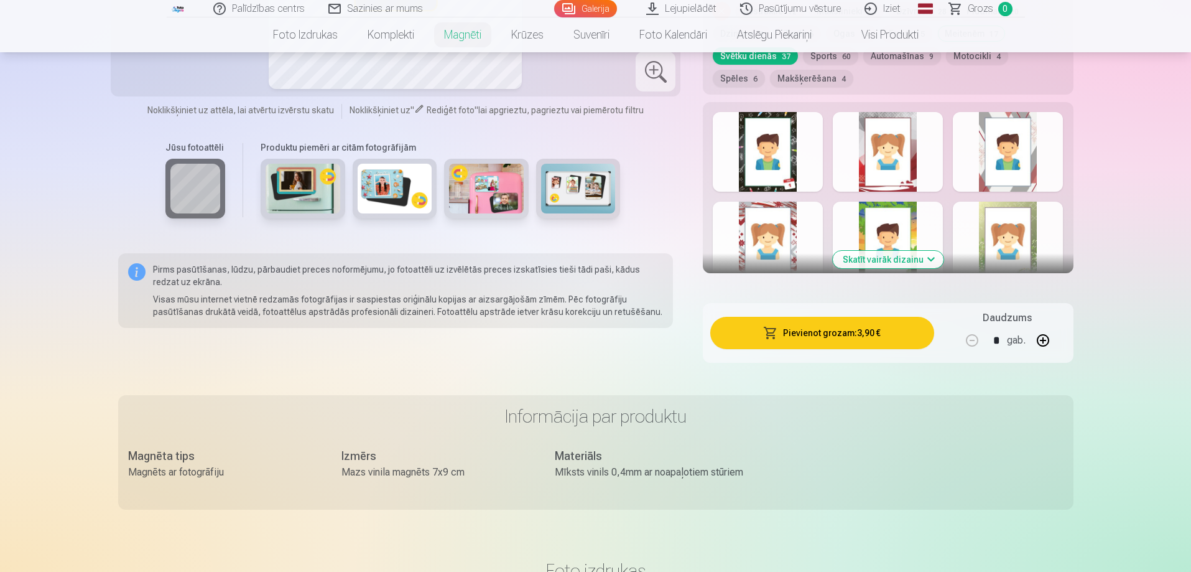
click at [894, 251] on button "Skatīt vairāk dizainu" at bounding box center [888, 259] width 111 height 17
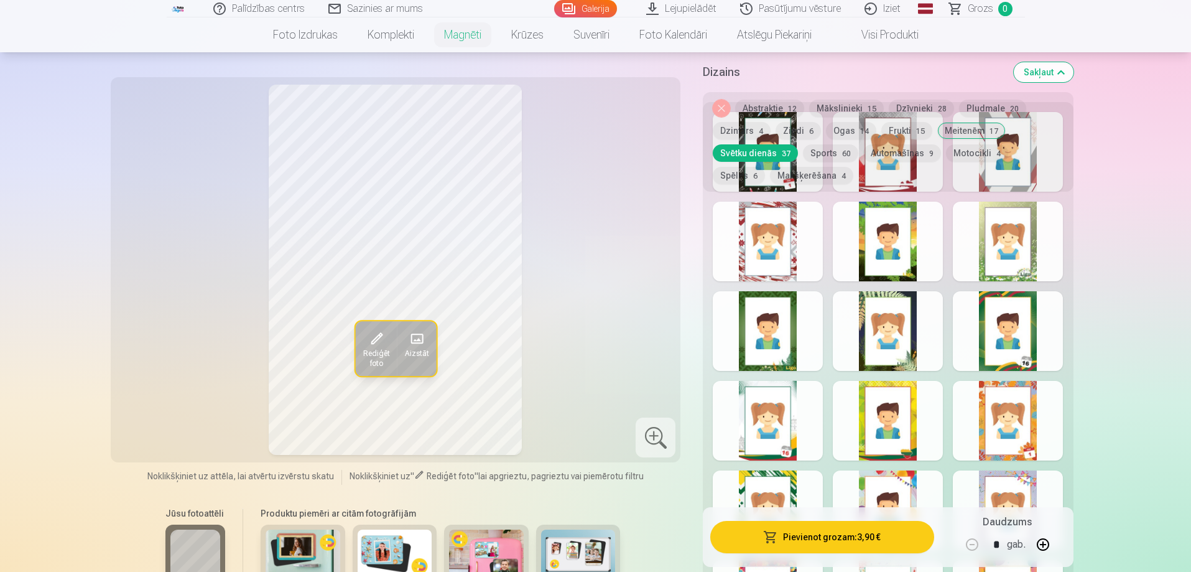
click at [1007, 305] on div at bounding box center [1008, 331] width 110 height 80
click at [753, 419] on div at bounding box center [768, 421] width 110 height 80
click at [784, 483] on div at bounding box center [768, 510] width 110 height 80
click at [753, 230] on div at bounding box center [768, 241] width 110 height 80
click at [878, 220] on div at bounding box center [888, 241] width 110 height 80
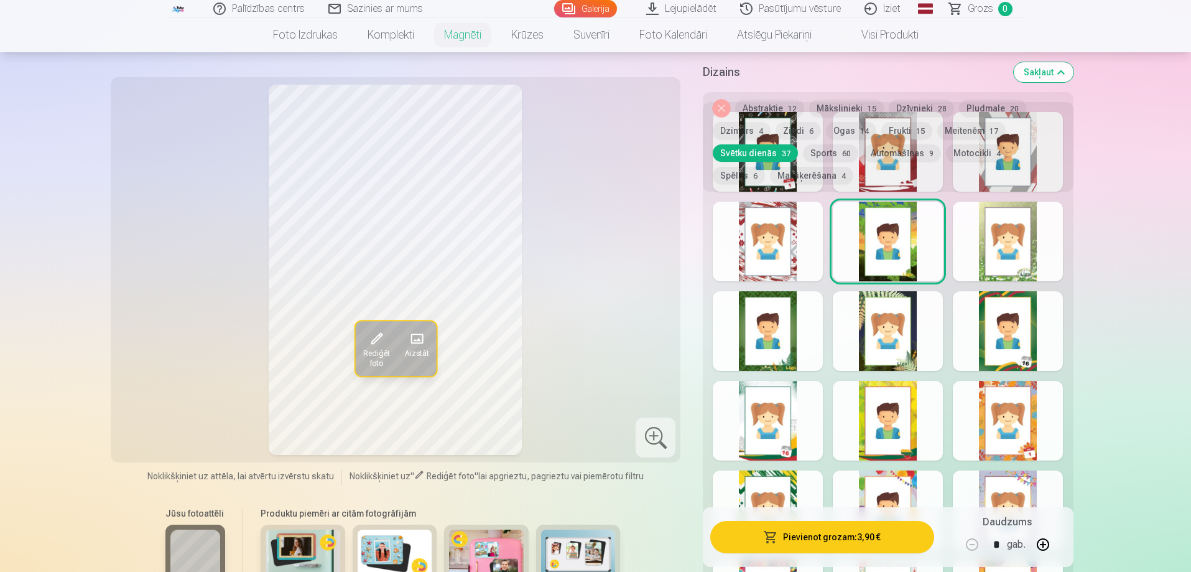
click at [989, 226] on div at bounding box center [1008, 241] width 110 height 80
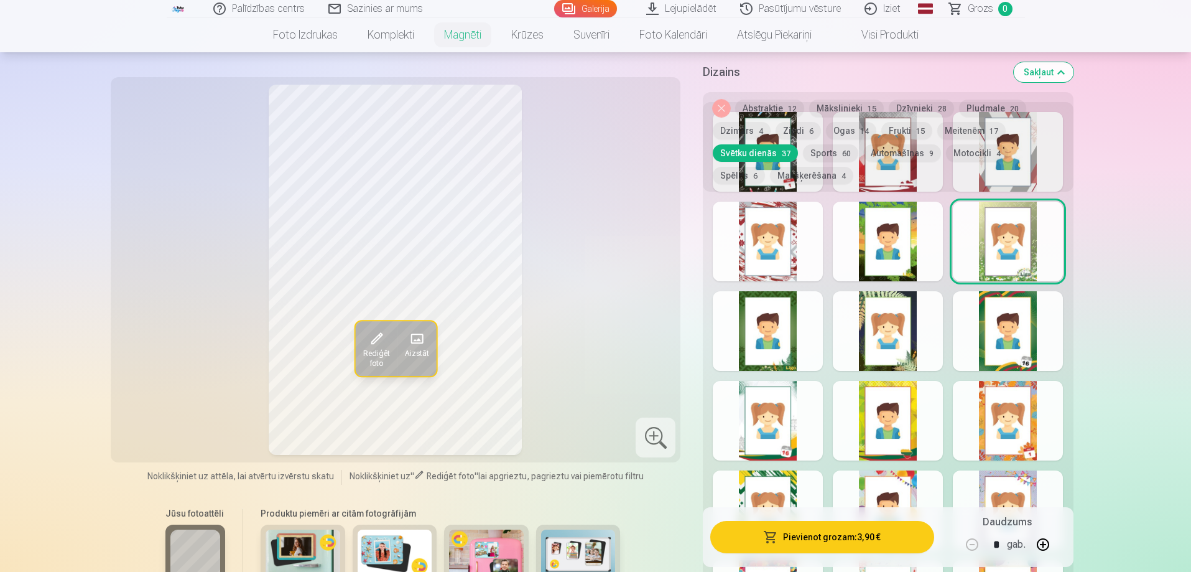
click at [892, 160] on button "Automašīnas 9" at bounding box center [902, 152] width 78 height 17
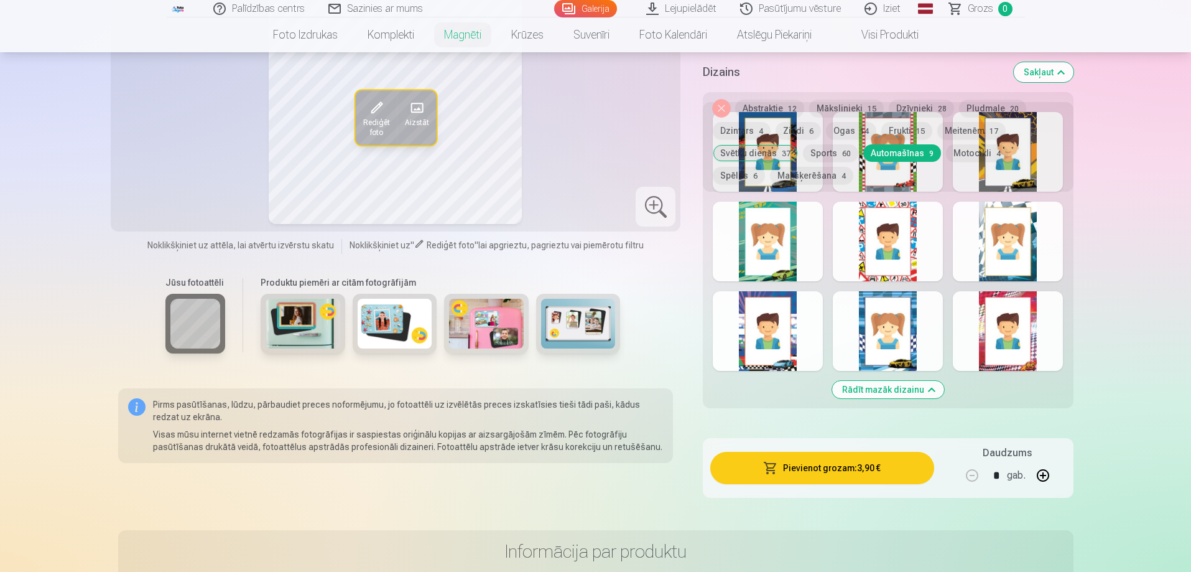
scroll to position [560, 0]
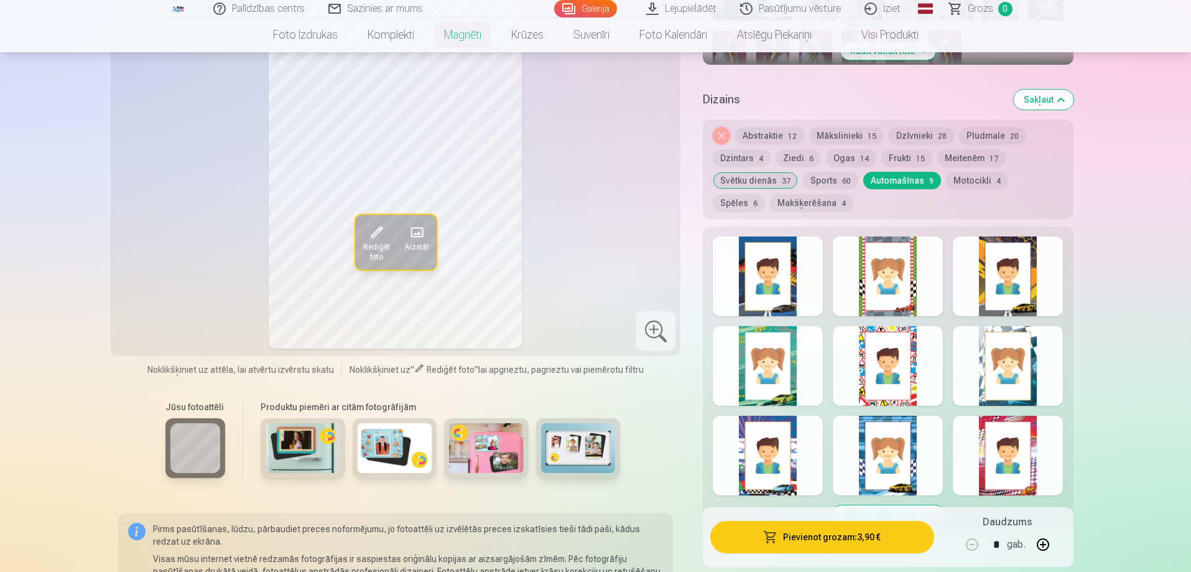
click at [765, 194] on button "Spēles 6" at bounding box center [739, 202] width 52 height 17
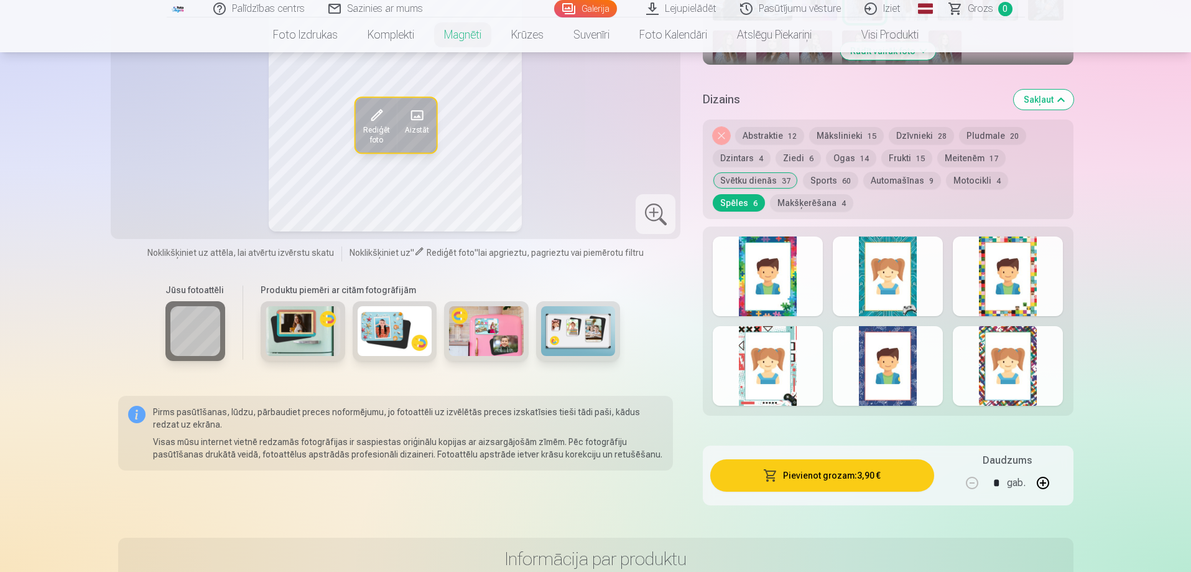
click at [873, 333] on div at bounding box center [888, 366] width 110 height 80
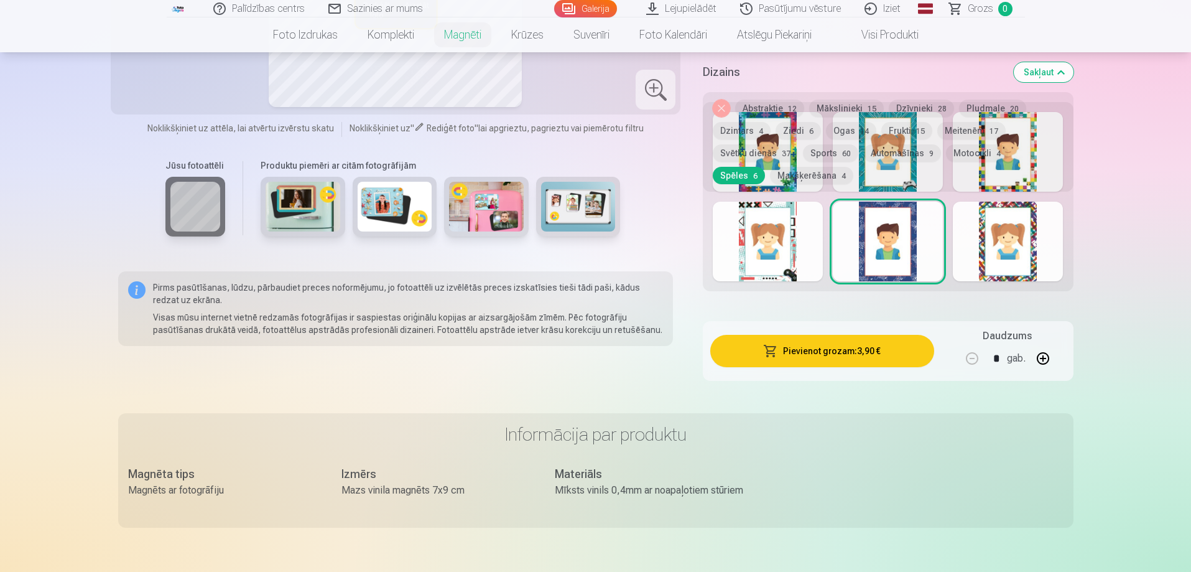
scroll to position [435, 0]
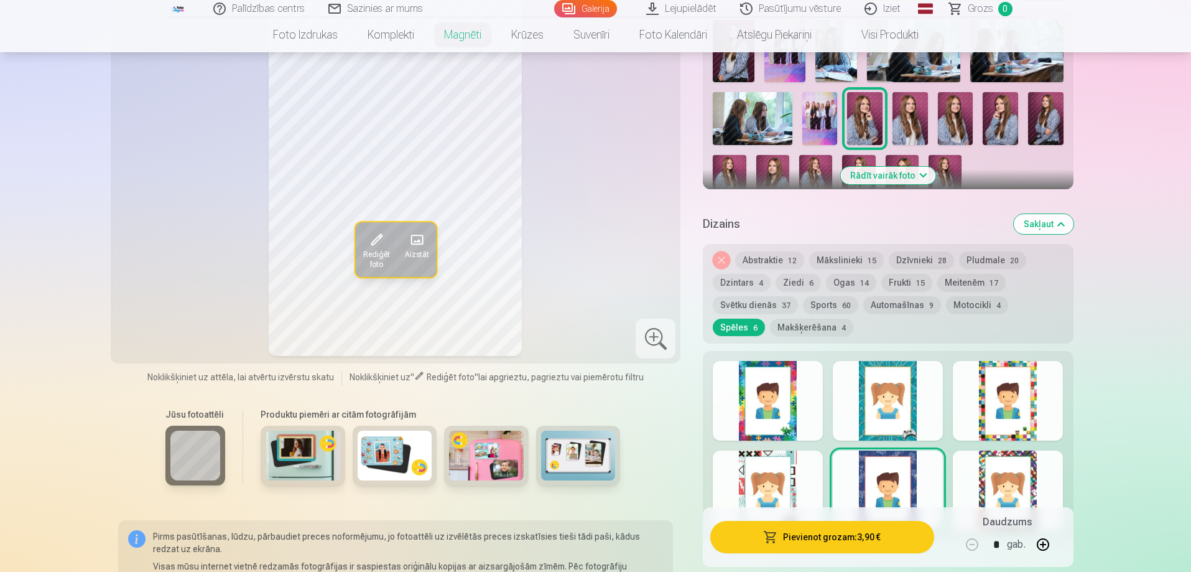
click at [758, 251] on button "Abstraktie 12" at bounding box center [769, 259] width 69 height 17
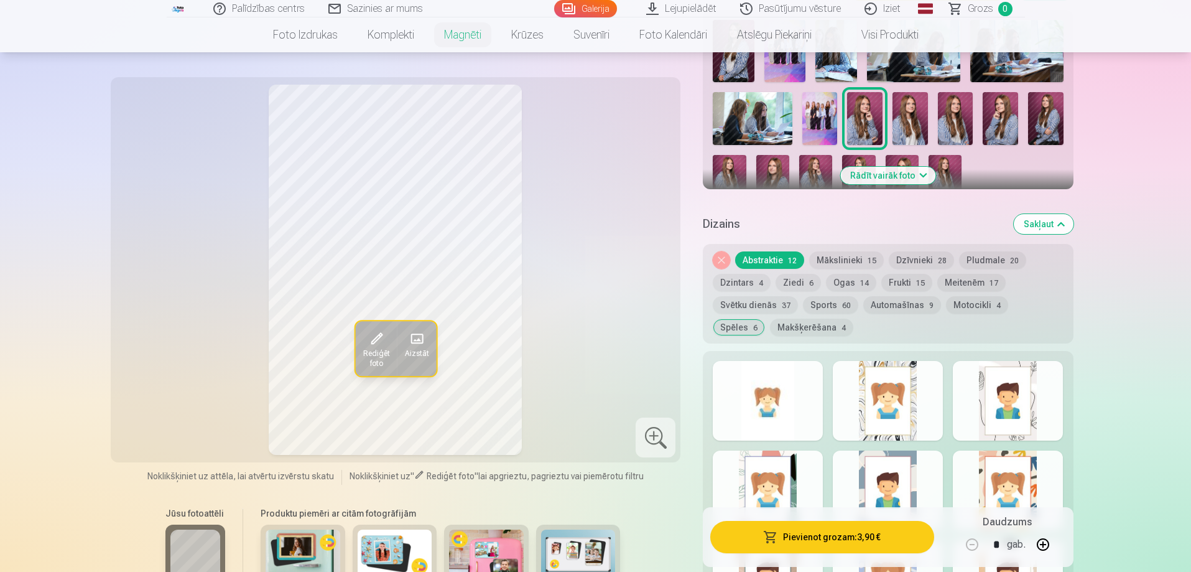
click at [779, 388] on div at bounding box center [768, 401] width 110 height 80
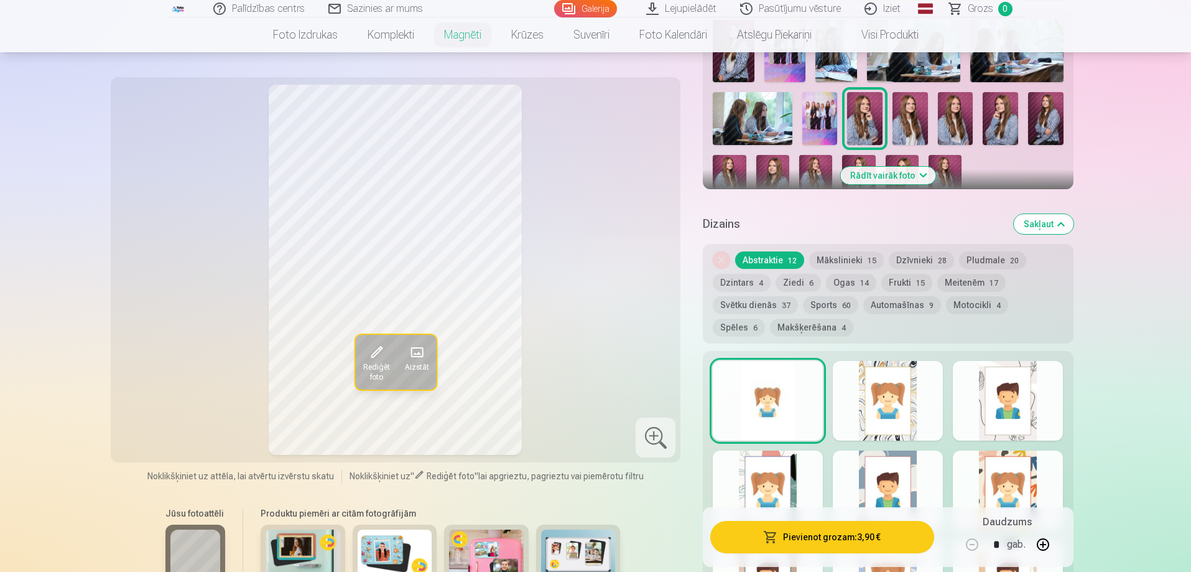
click at [893, 410] on div at bounding box center [888, 401] width 110 height 80
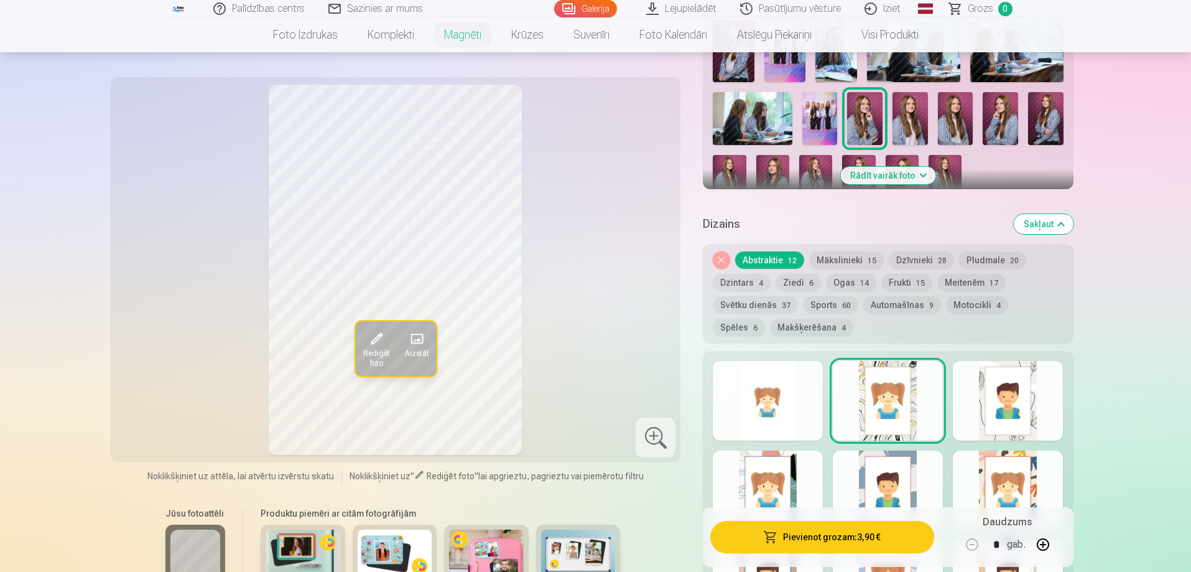
click at [1004, 404] on div at bounding box center [1008, 401] width 110 height 80
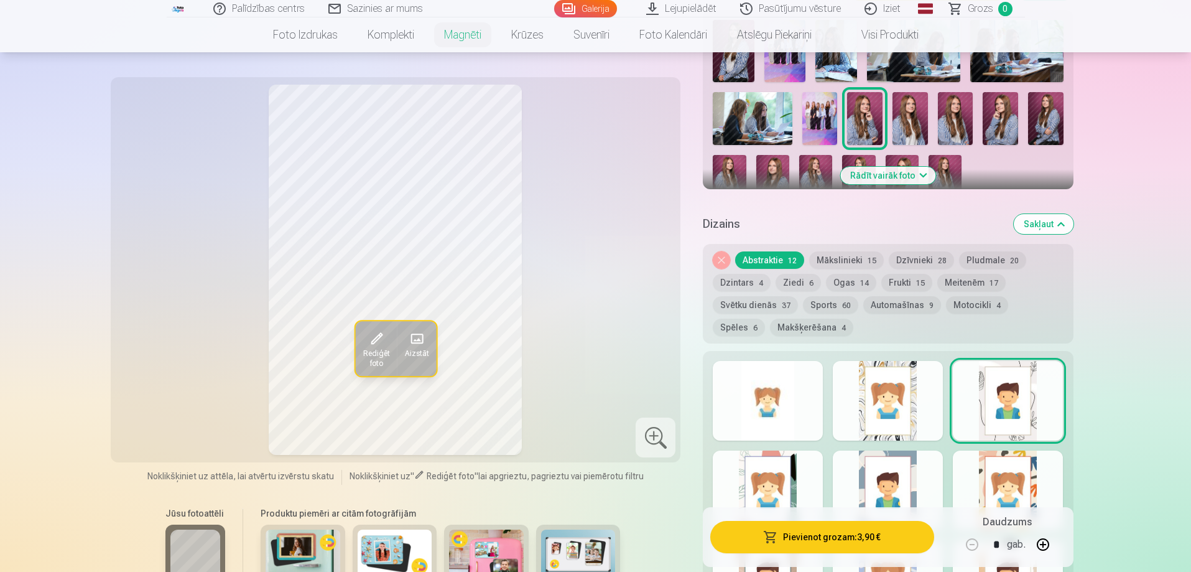
click at [754, 475] on div at bounding box center [768, 490] width 110 height 80
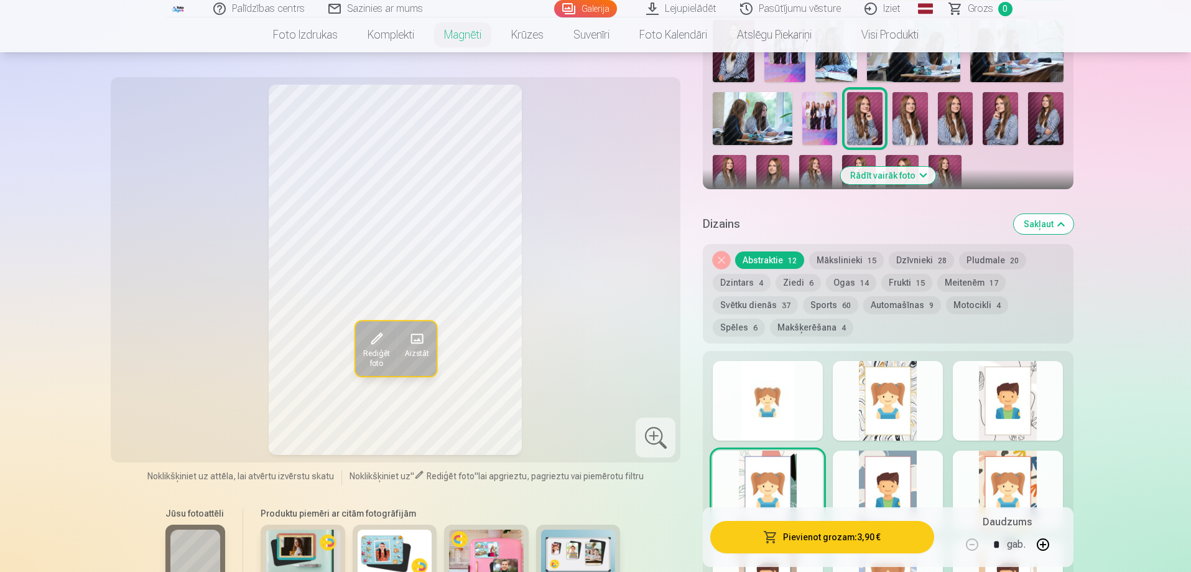
click at [873, 475] on div at bounding box center [888, 490] width 110 height 80
click at [990, 462] on div at bounding box center [1008, 490] width 110 height 80
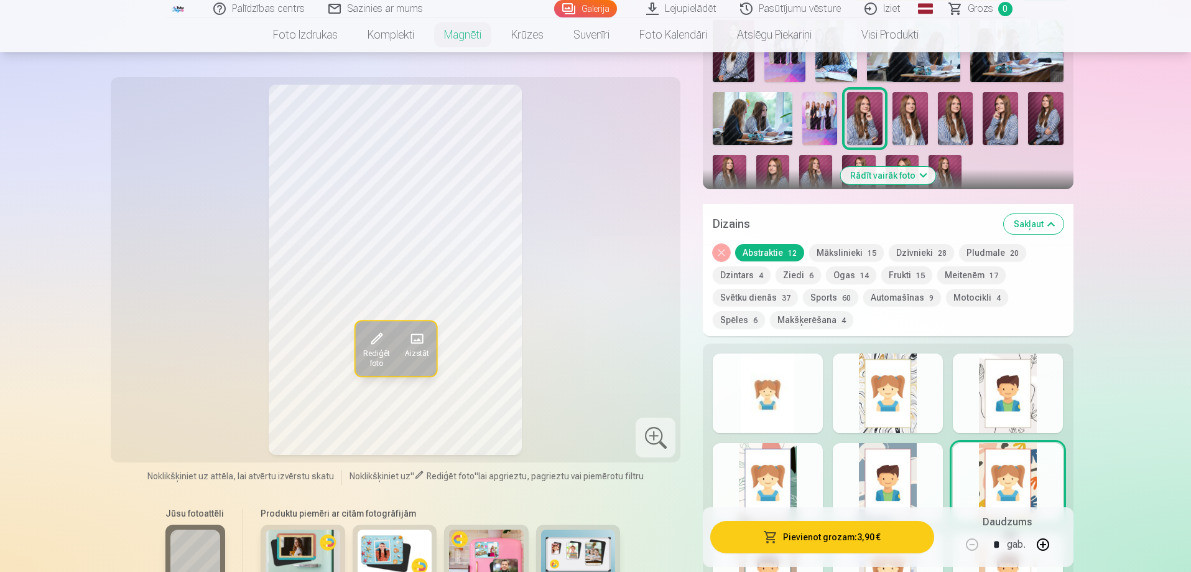
scroll to position [746, 0]
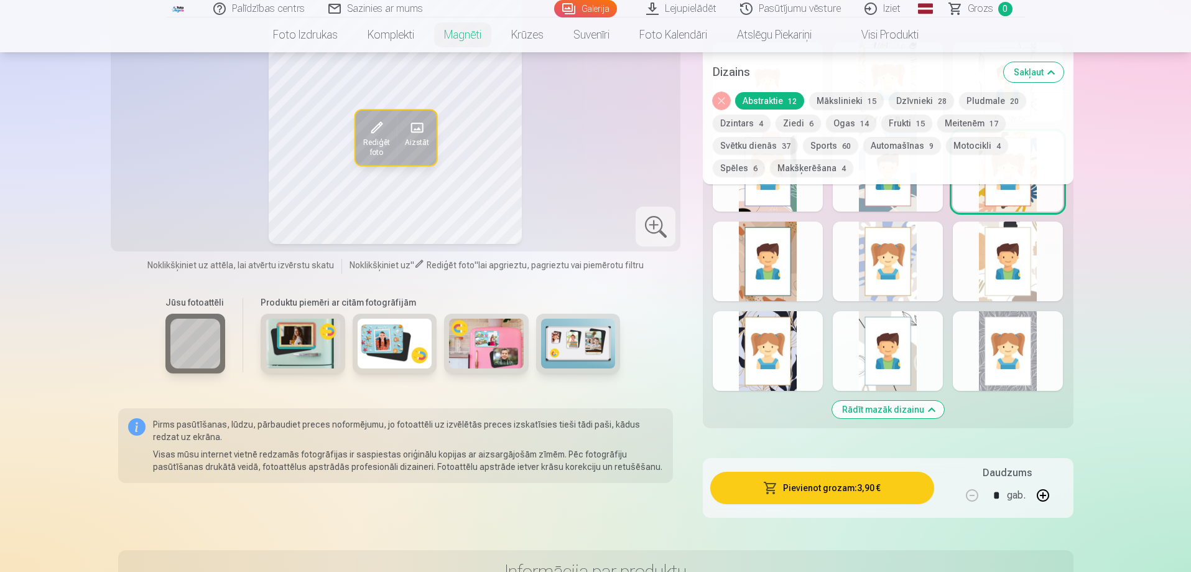
click at [857, 332] on div at bounding box center [888, 351] width 110 height 80
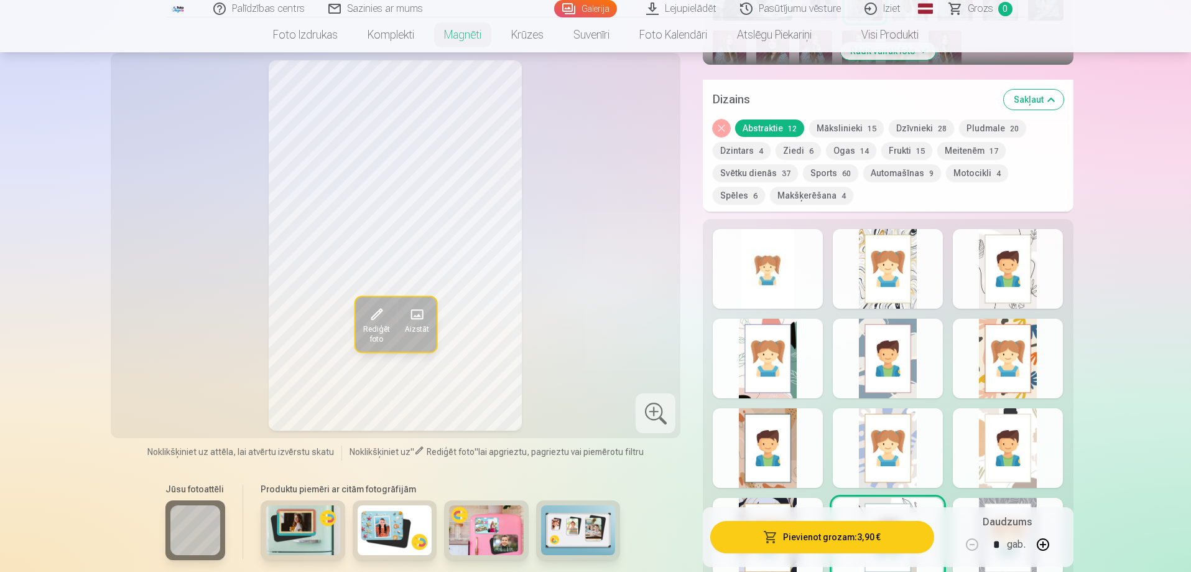
scroll to position [684, 0]
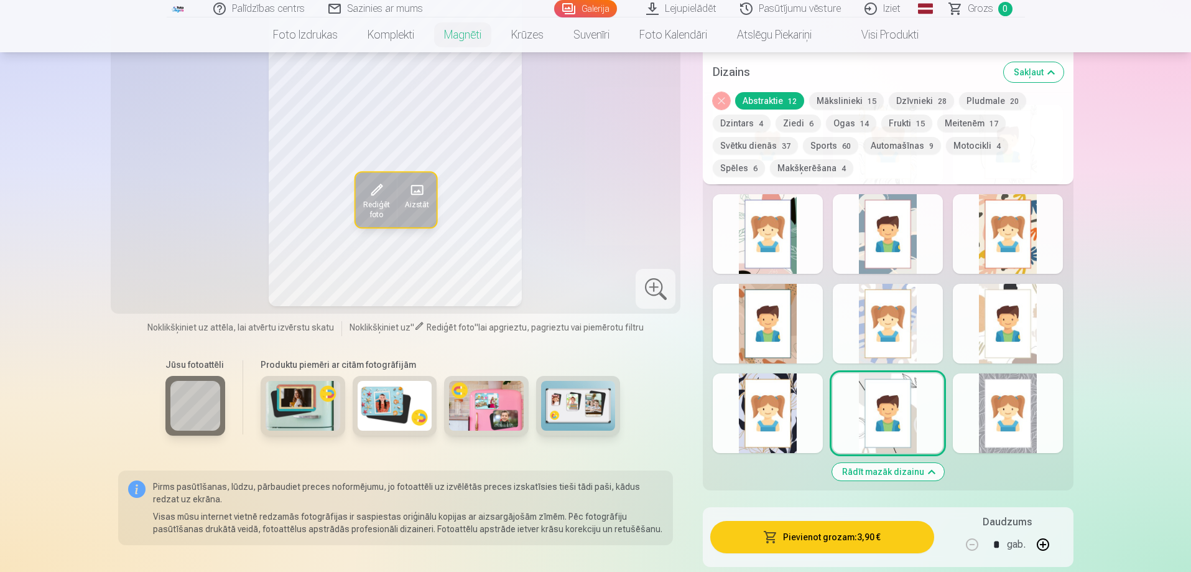
click at [996, 407] on div at bounding box center [1008, 413] width 110 height 80
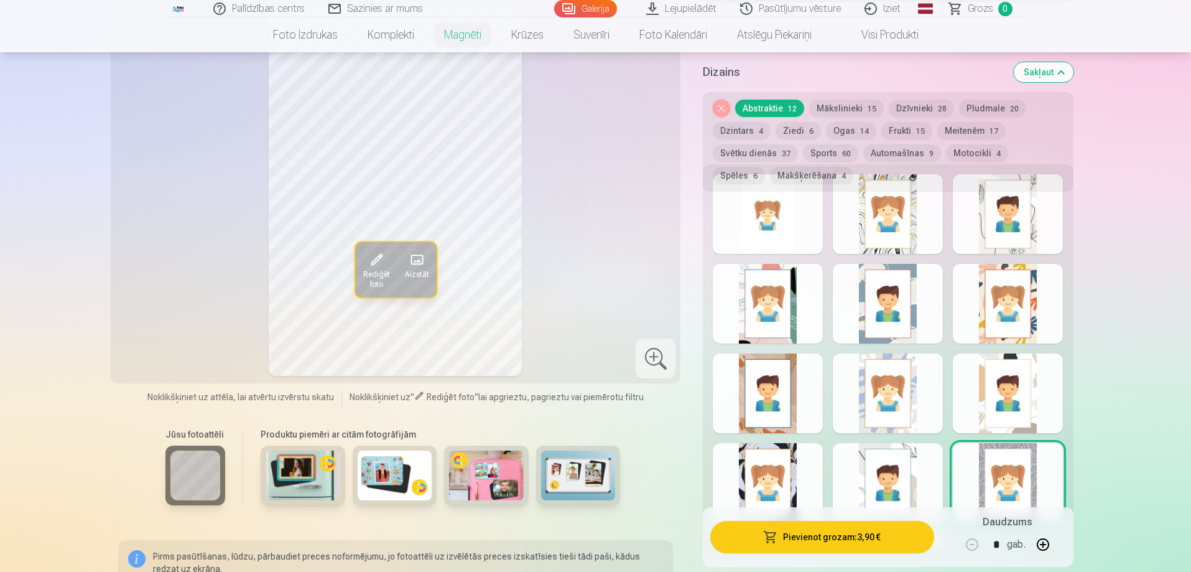
scroll to position [560, 0]
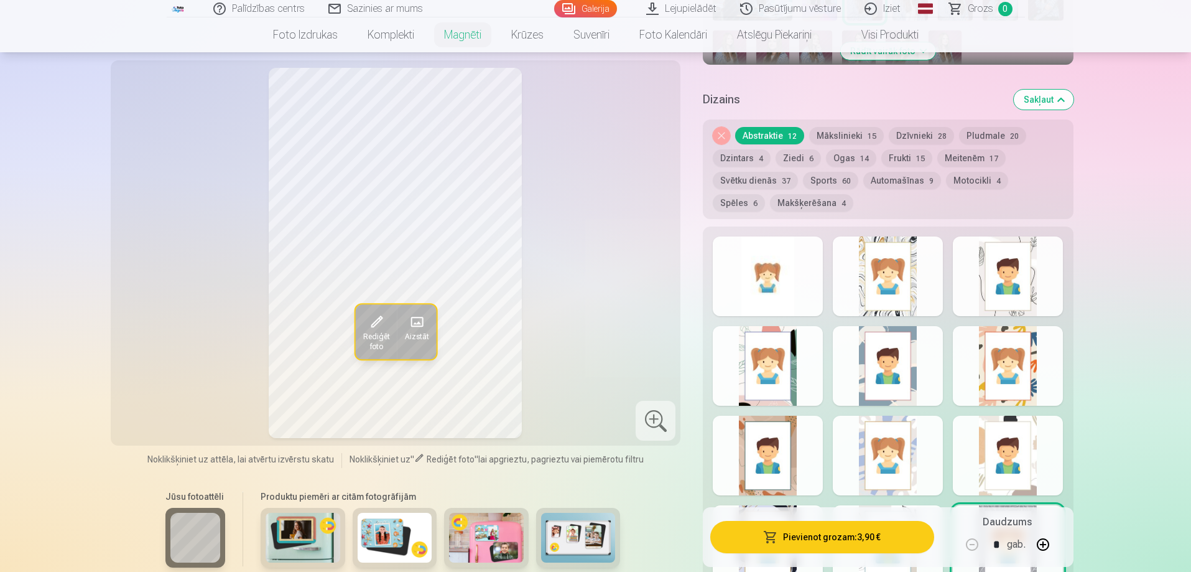
click at [832, 127] on button "Mākslinieki 15" at bounding box center [846, 135] width 75 height 17
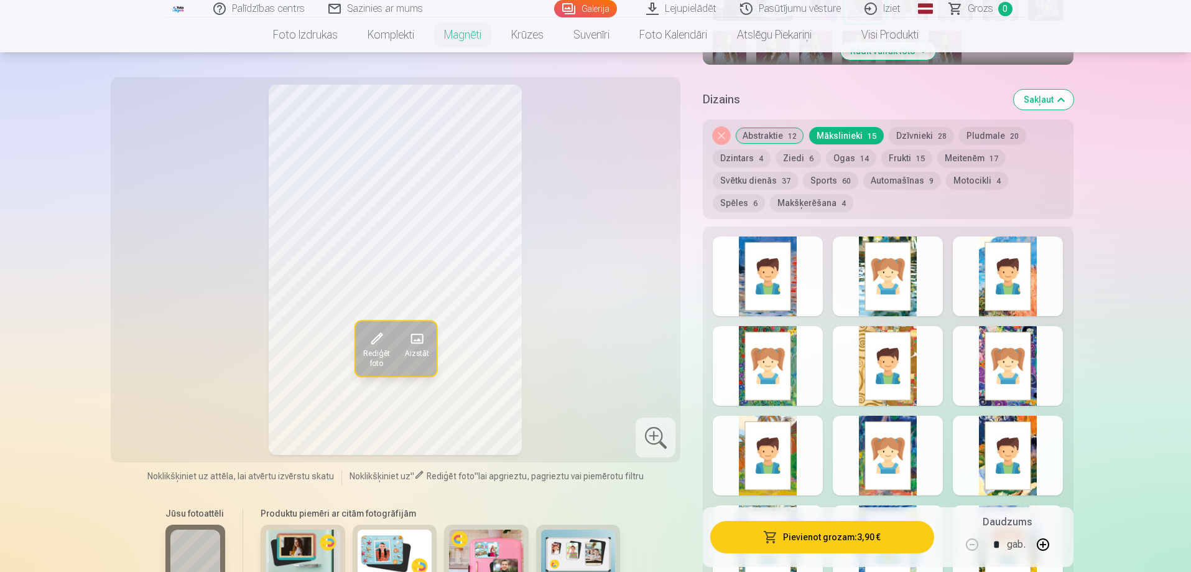
click at [782, 336] on div at bounding box center [768, 366] width 110 height 80
click at [892, 280] on div at bounding box center [888, 276] width 110 height 80
click at [904, 127] on button "Dzīvnieki 28" at bounding box center [921, 135] width 65 height 17
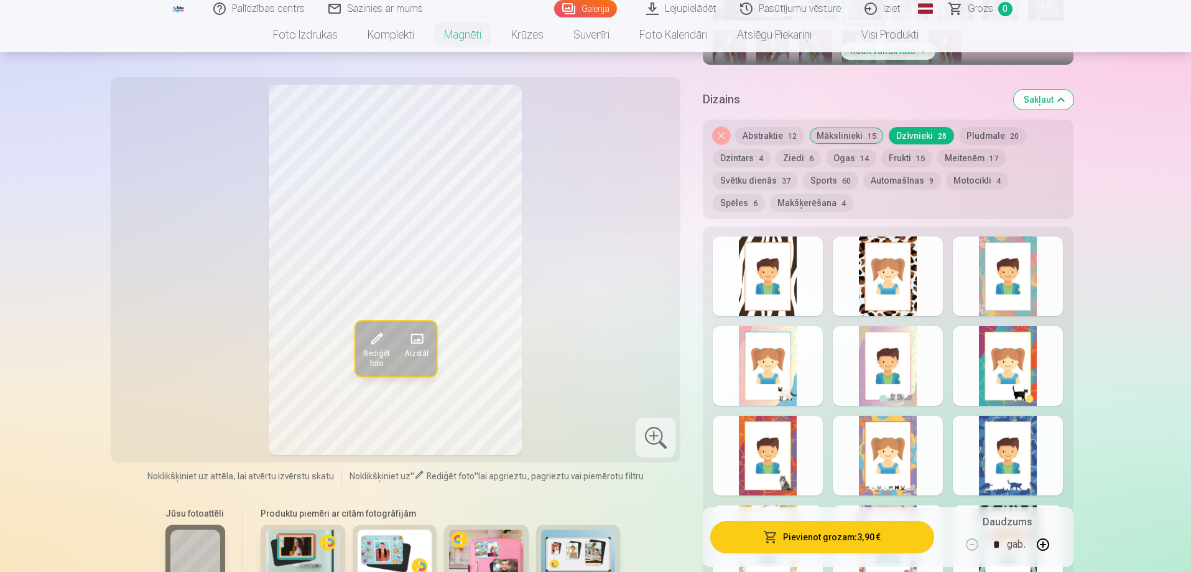
click at [756, 427] on div at bounding box center [768, 455] width 110 height 80
click at [888, 382] on div at bounding box center [888, 366] width 110 height 80
click at [997, 366] on div at bounding box center [1008, 366] width 110 height 80
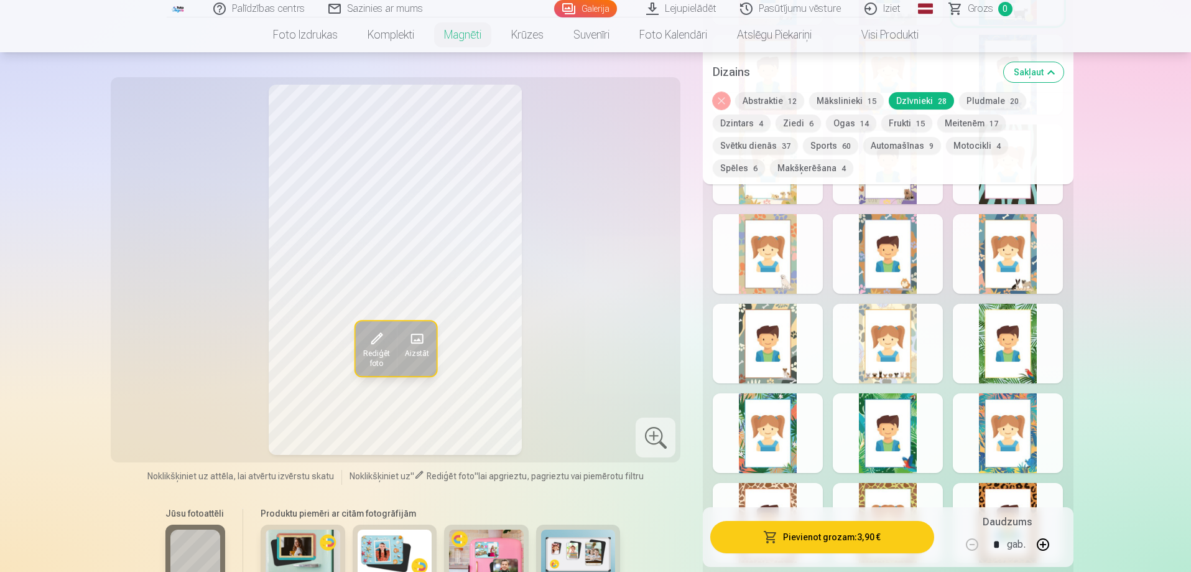
scroll to position [1119, 0]
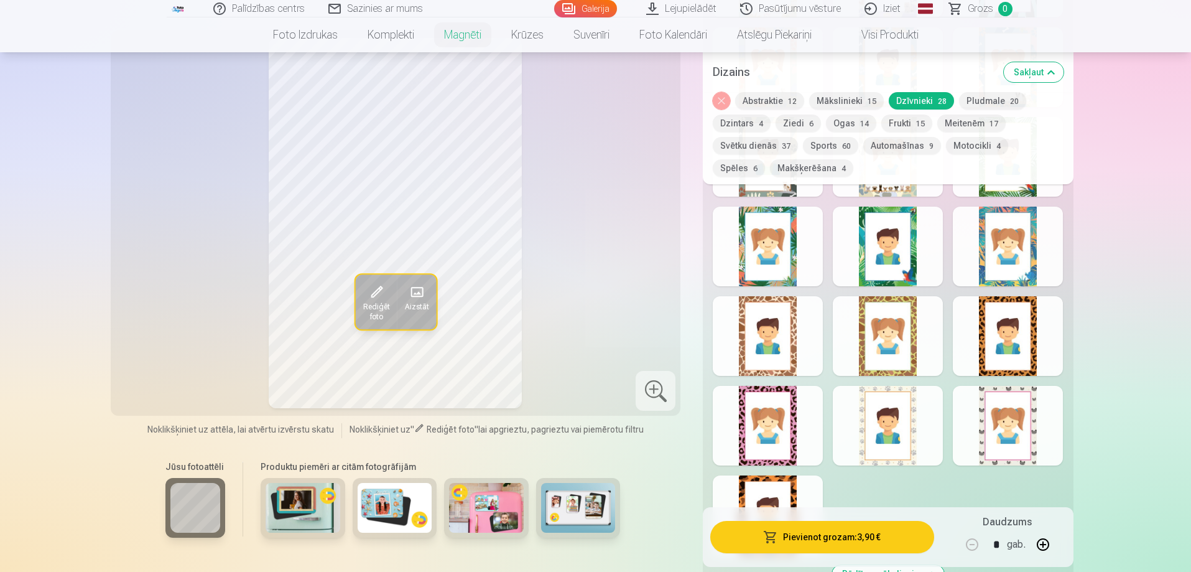
click at [771, 475] on div at bounding box center [768, 515] width 110 height 80
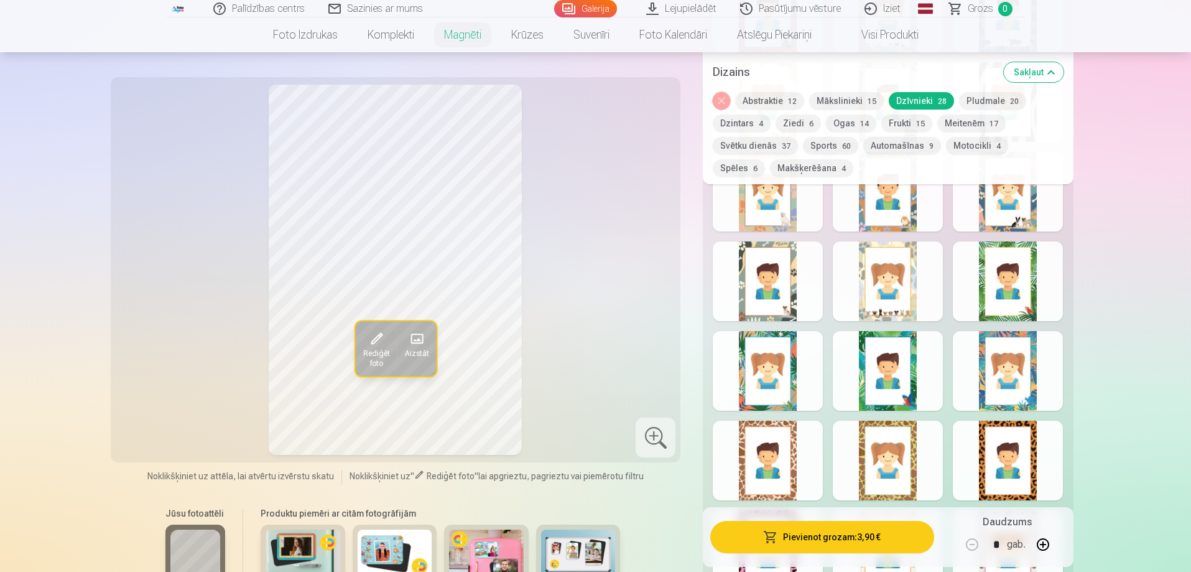
click at [994, 101] on button "Pludmale 20" at bounding box center [992, 100] width 67 height 17
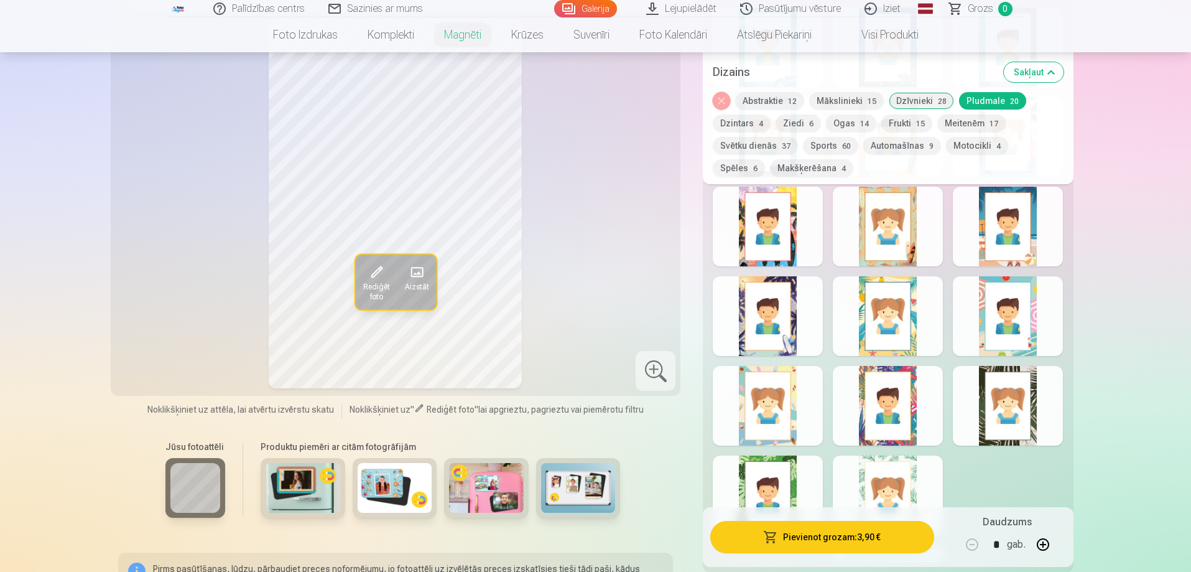
scroll to position [746, 0]
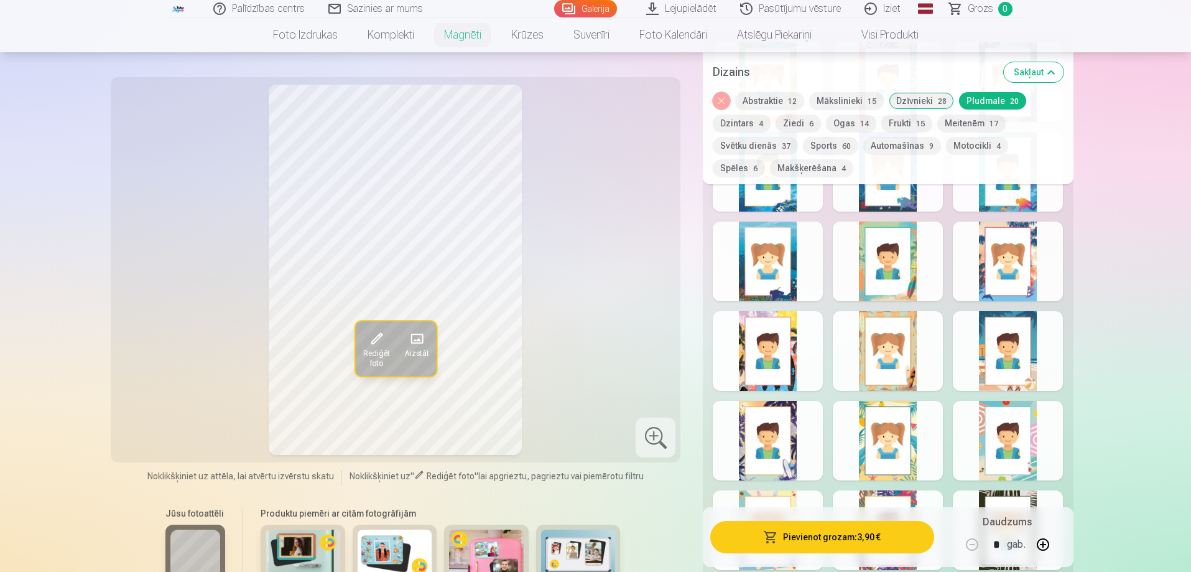
click at [899, 341] on div at bounding box center [888, 351] width 110 height 80
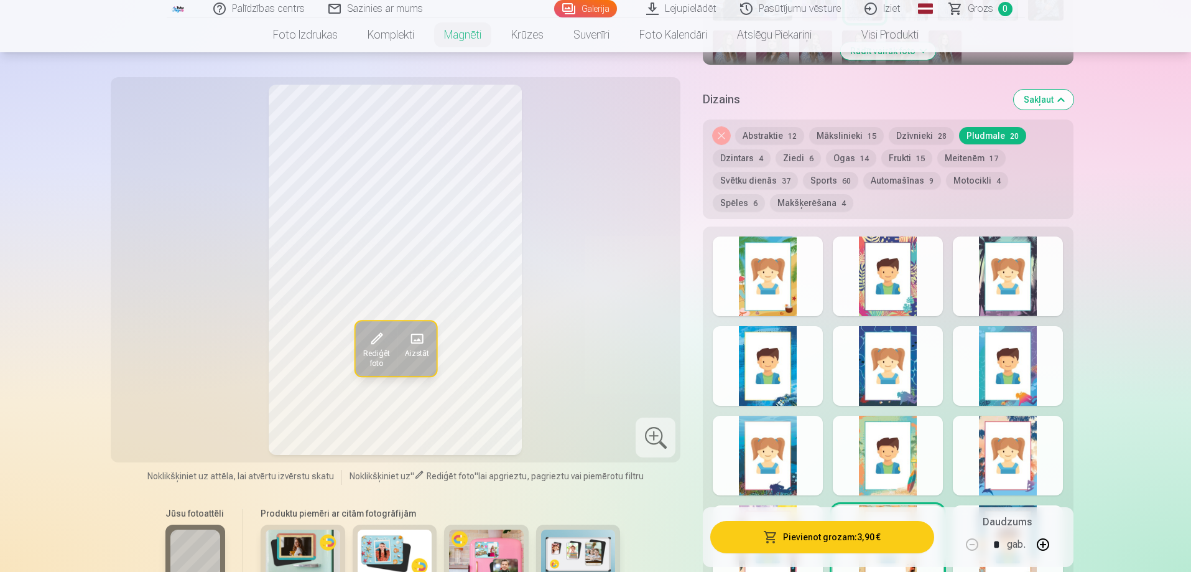
scroll to position [498, 0]
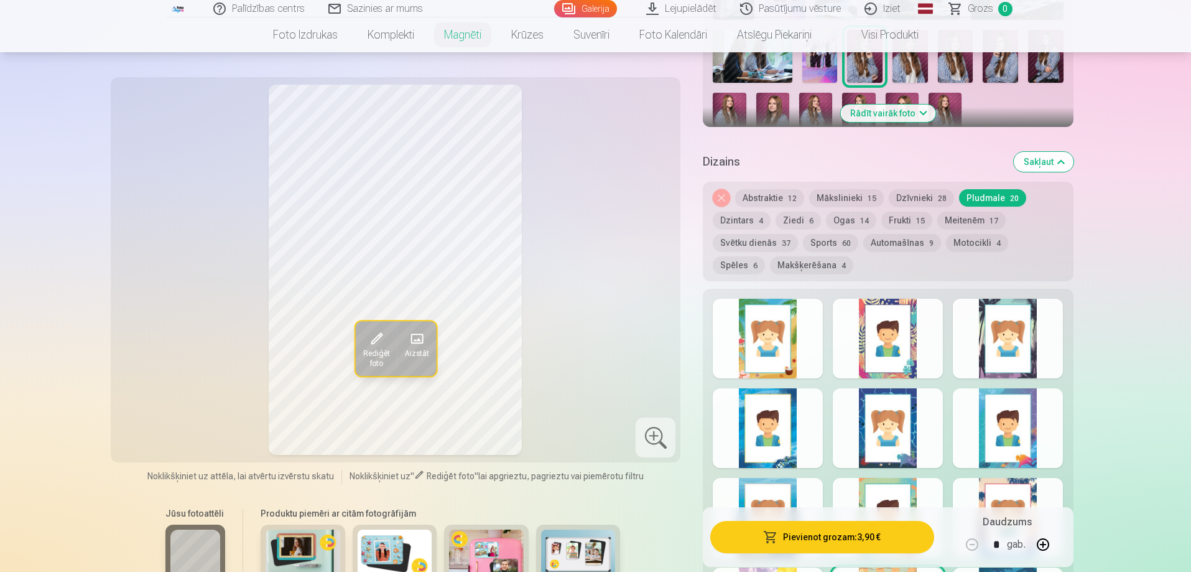
drag, startPoint x: 899, startPoint y: 343, endPoint x: 905, endPoint y: 341, distance: 6.5
click at [902, 343] on div at bounding box center [888, 339] width 110 height 80
click at [766, 339] on div at bounding box center [768, 339] width 110 height 80
click at [904, 485] on div at bounding box center [888, 518] width 110 height 80
click at [1027, 484] on div at bounding box center [1008, 518] width 110 height 80
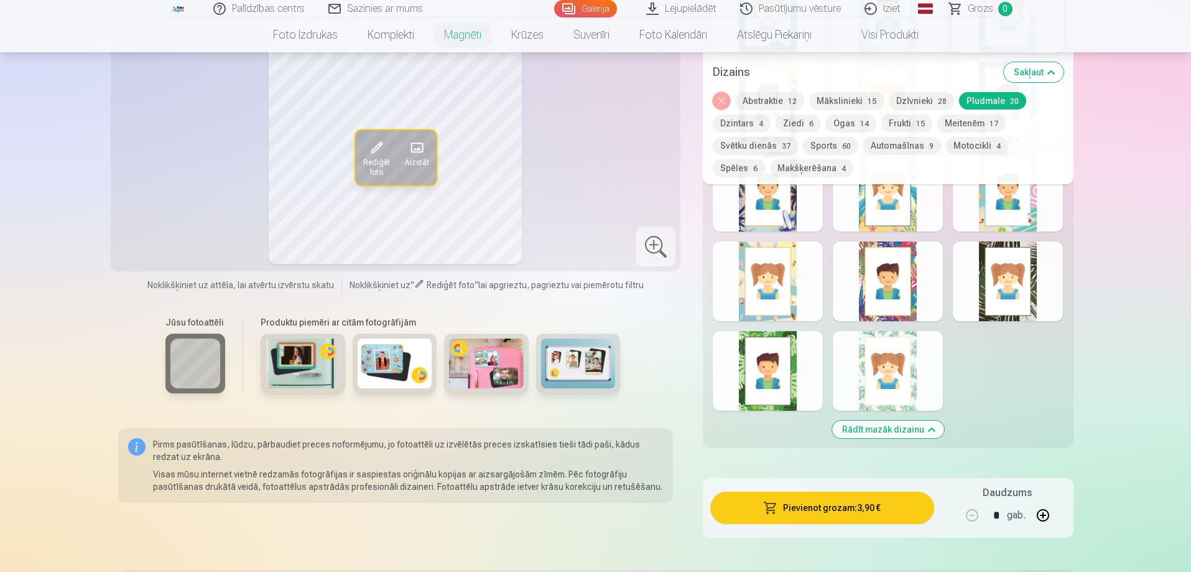
scroll to position [808, 0]
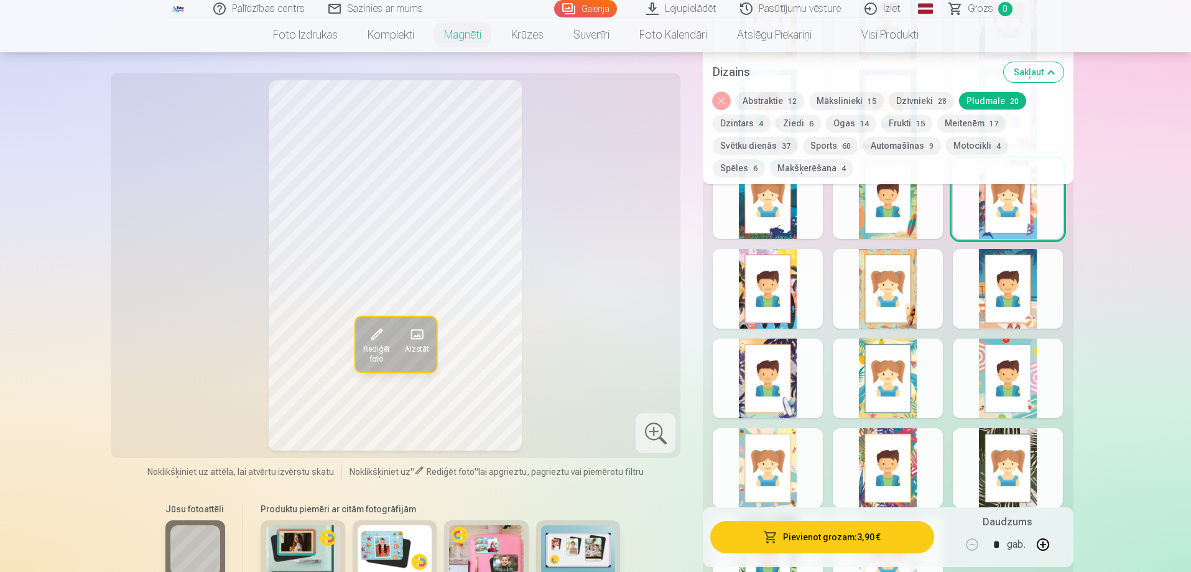
click at [818, 147] on button "Sports 60" at bounding box center [830, 145] width 55 height 17
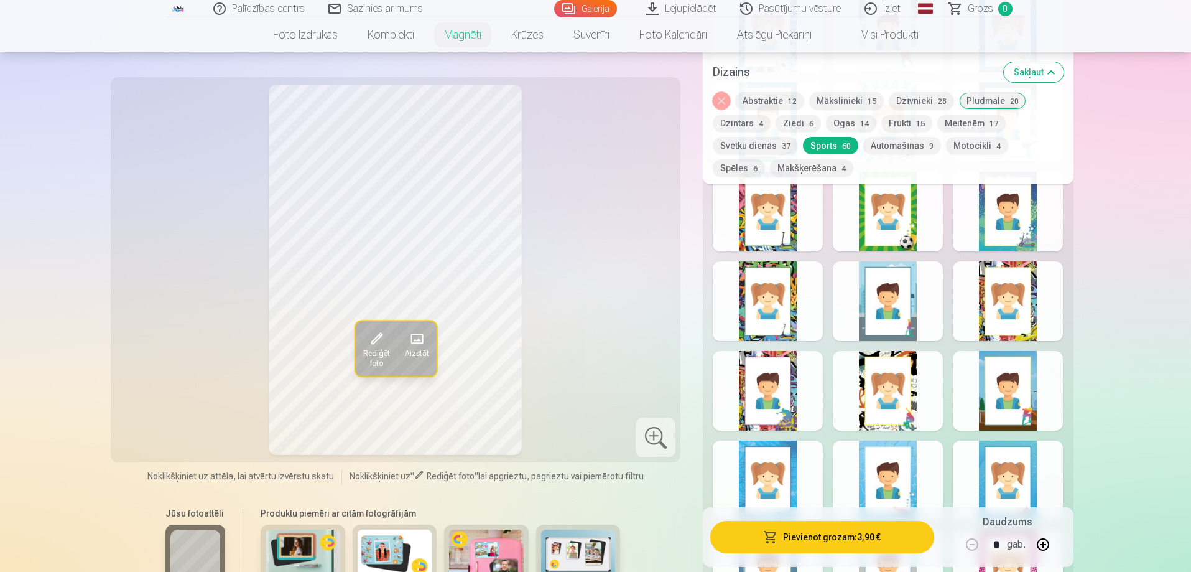
scroll to position [1306, 0]
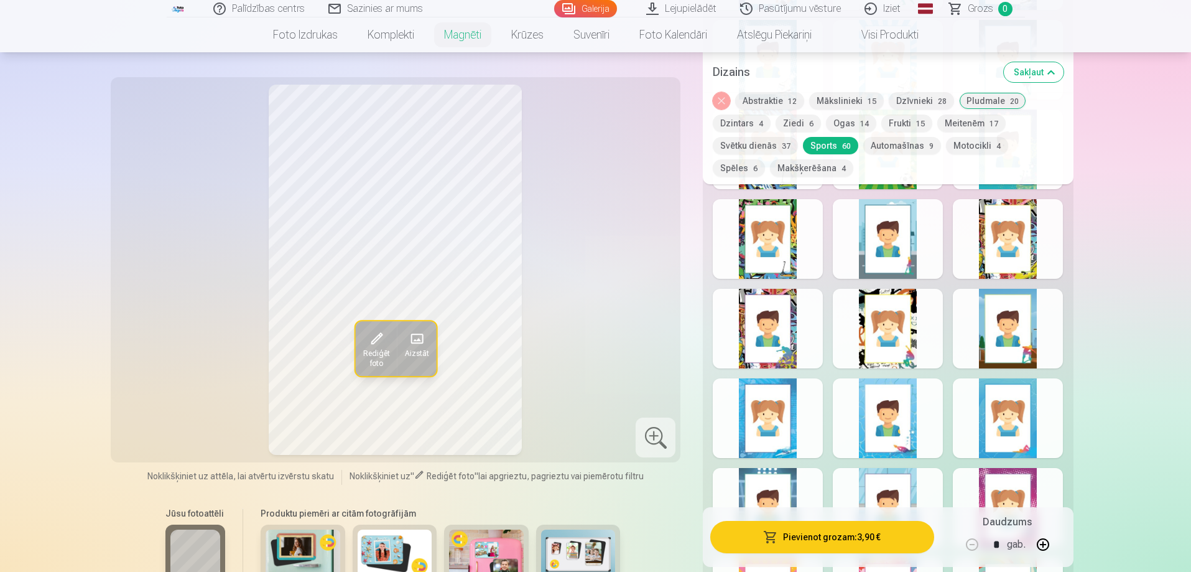
click at [767, 212] on div at bounding box center [768, 239] width 110 height 80
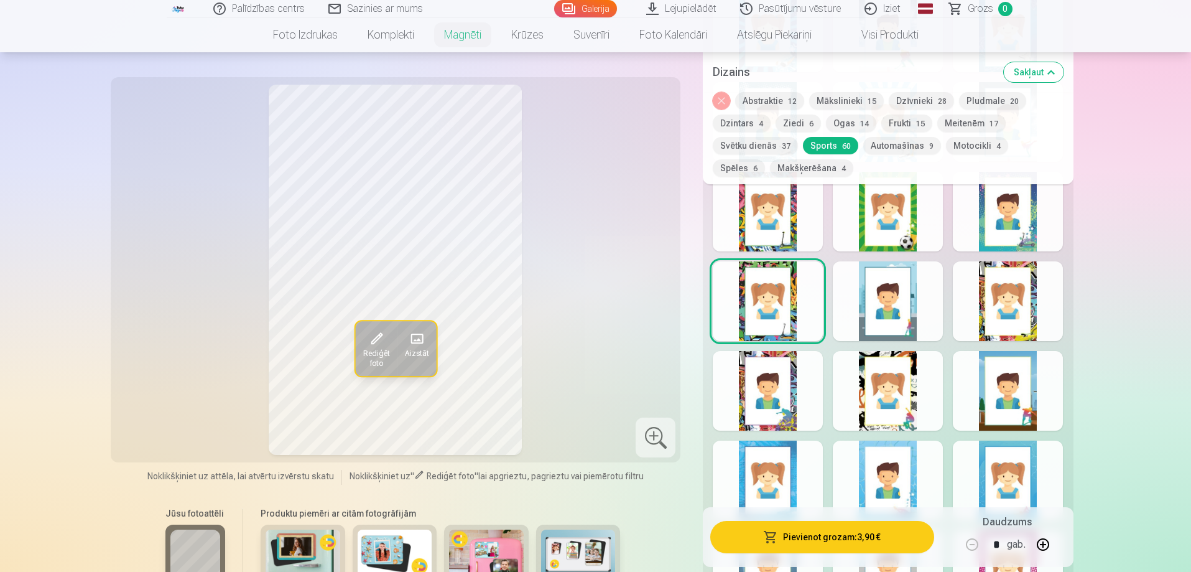
scroll to position [1119, 0]
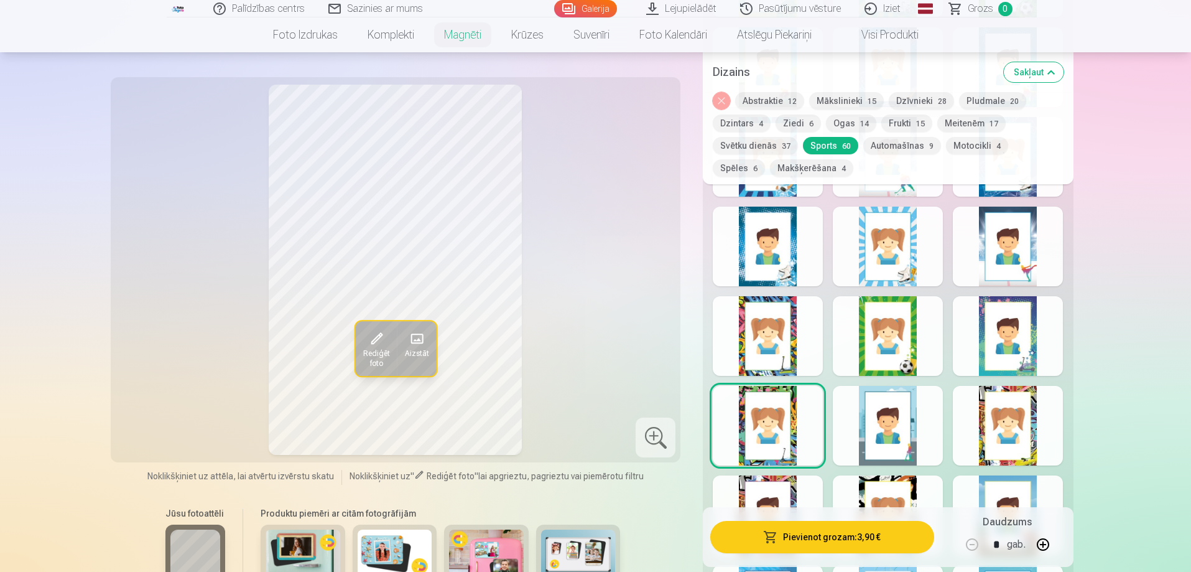
click at [1020, 407] on div at bounding box center [1008, 426] width 110 height 80
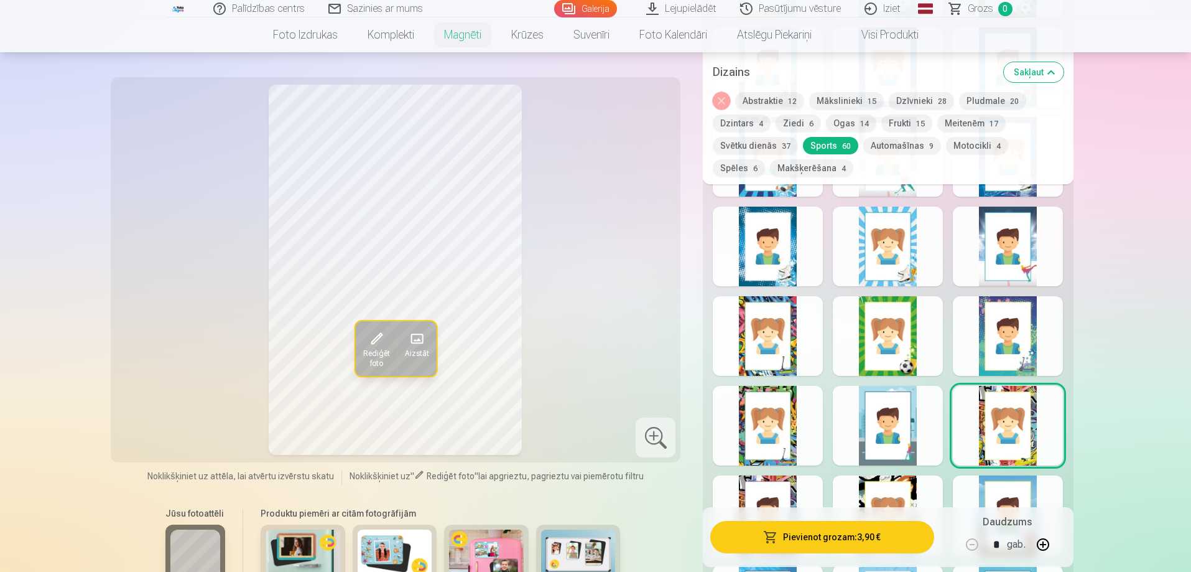
scroll to position [871, 0]
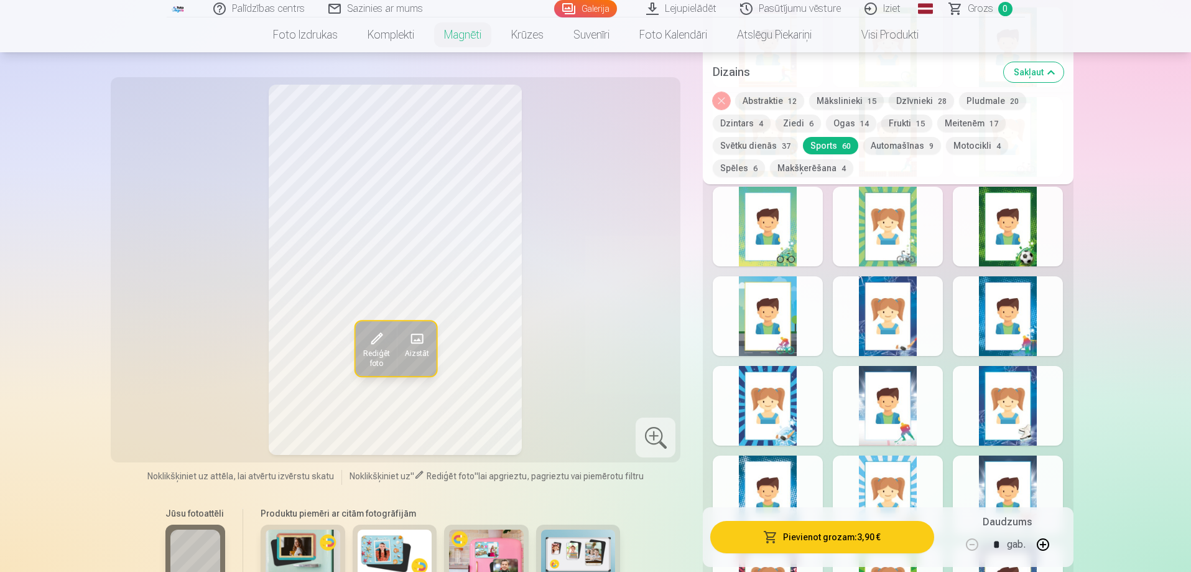
click at [779, 100] on button "Abstraktie 12" at bounding box center [769, 100] width 69 height 17
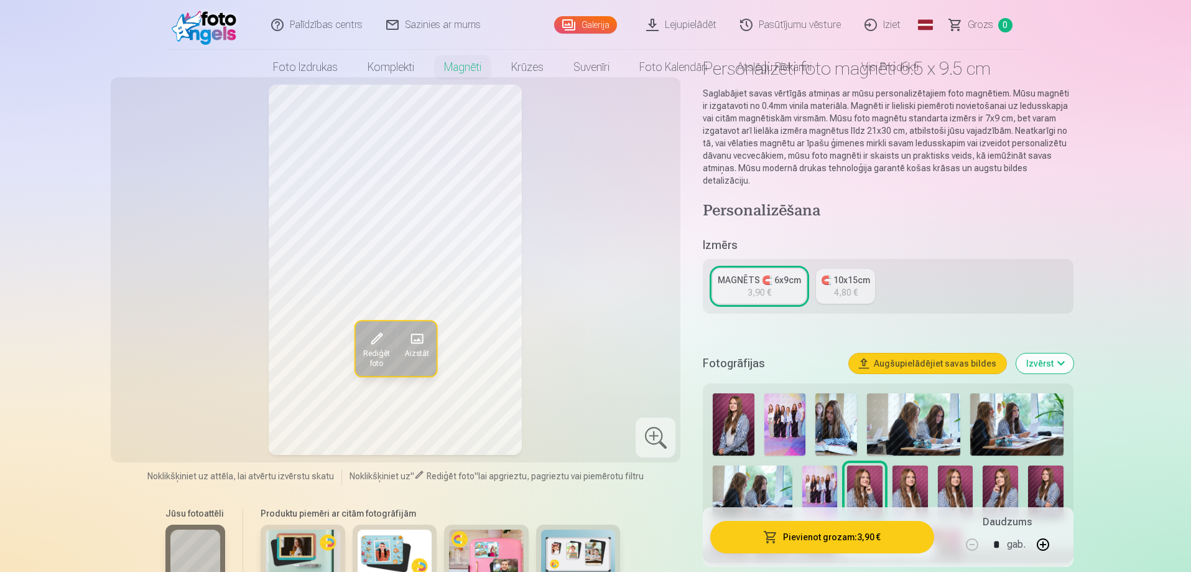
scroll to position [0, 0]
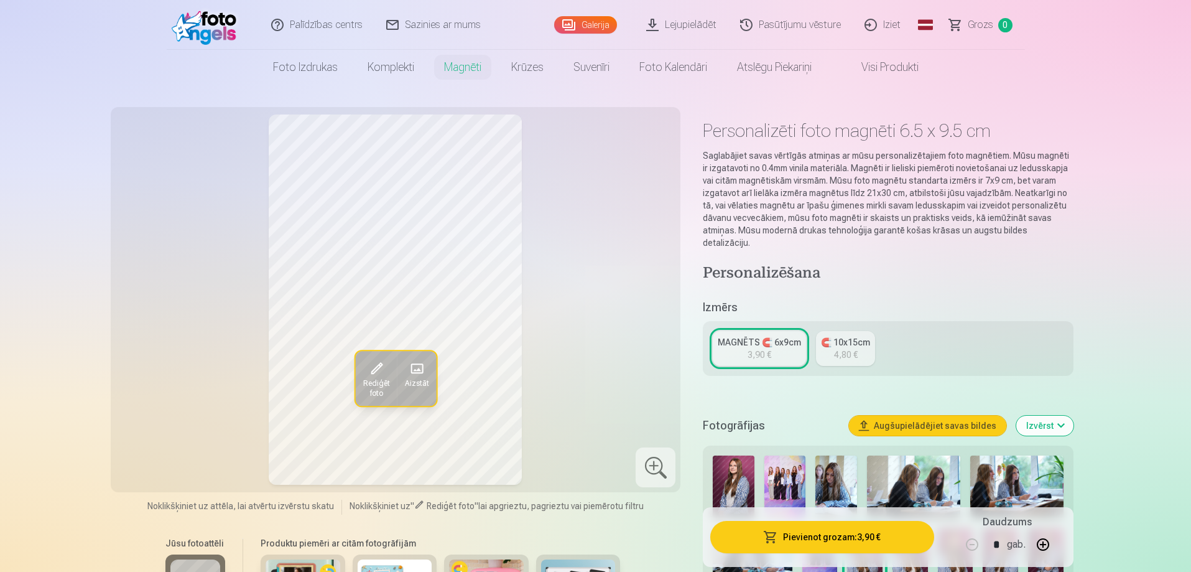
click at [744, 463] on img at bounding box center [734, 486] width 42 height 62
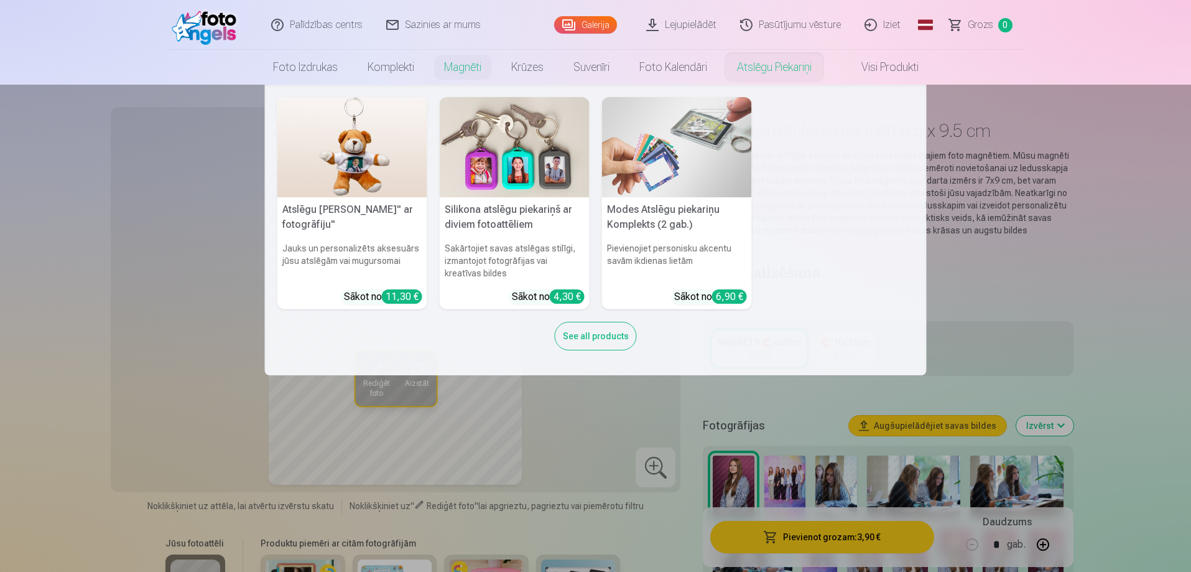
click at [759, 65] on link "Atslēgu piekariņi" at bounding box center [774, 67] width 104 height 35
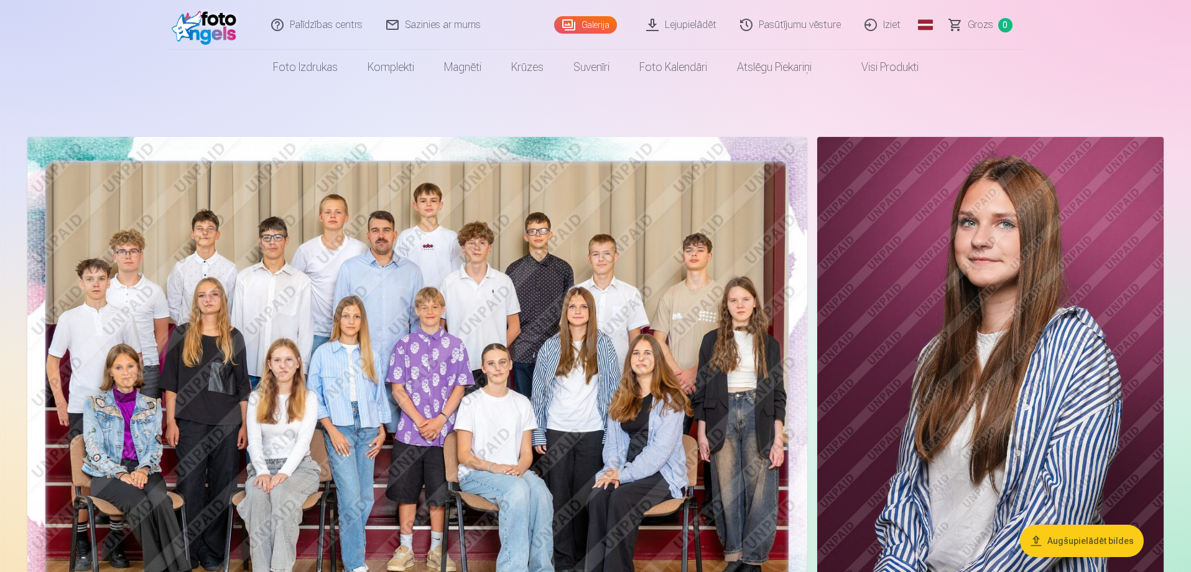
click at [998, 233] on img at bounding box center [990, 397] width 346 height 521
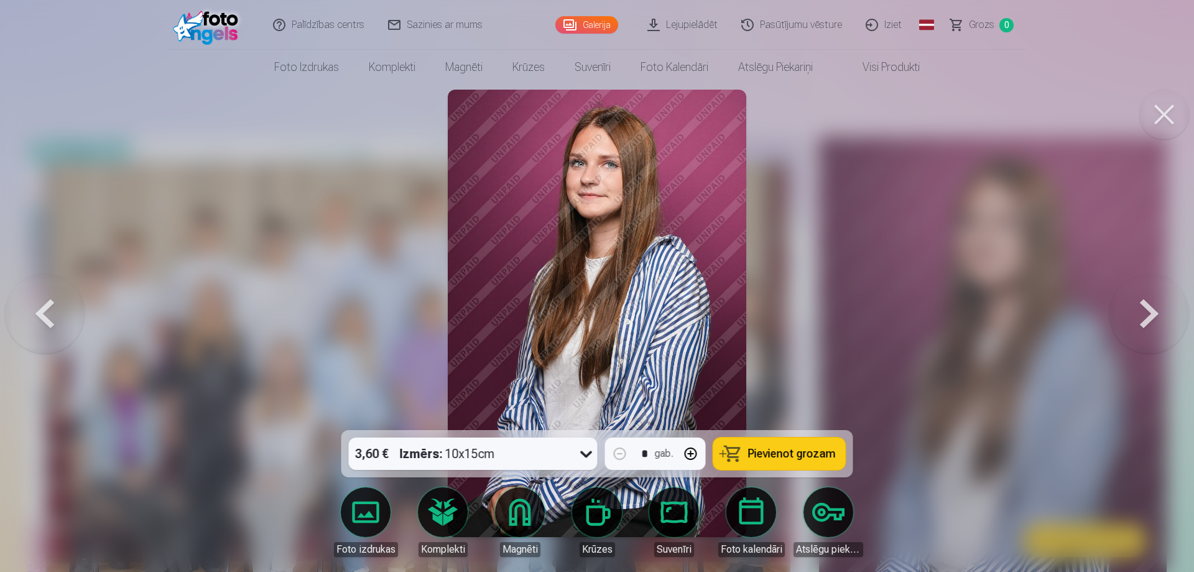
click at [955, 308] on div at bounding box center [597, 286] width 1194 height 572
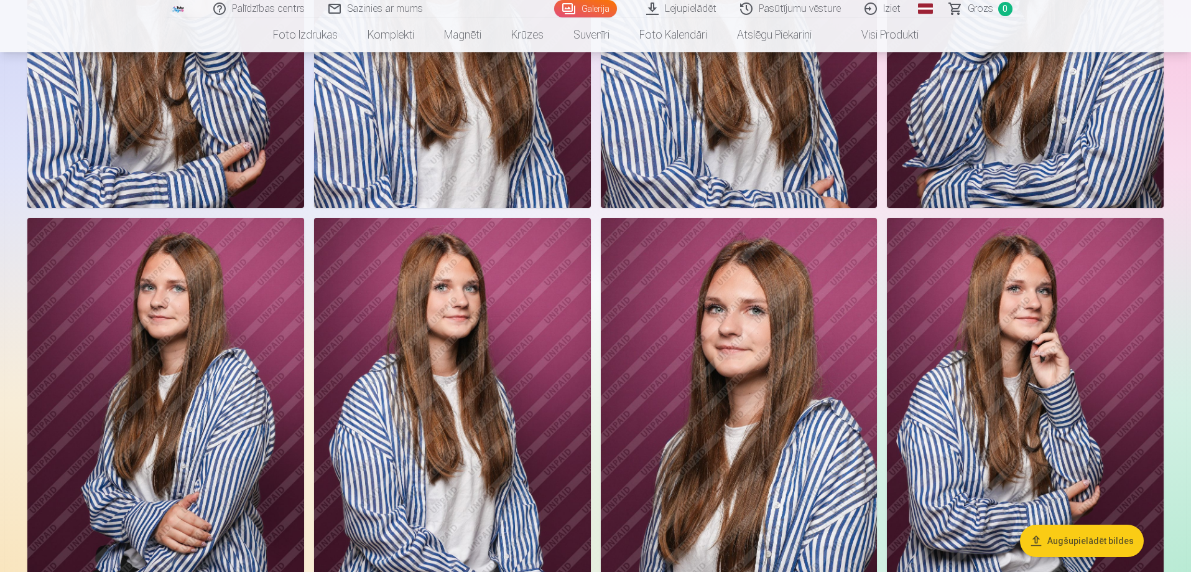
scroll to position [3918, 0]
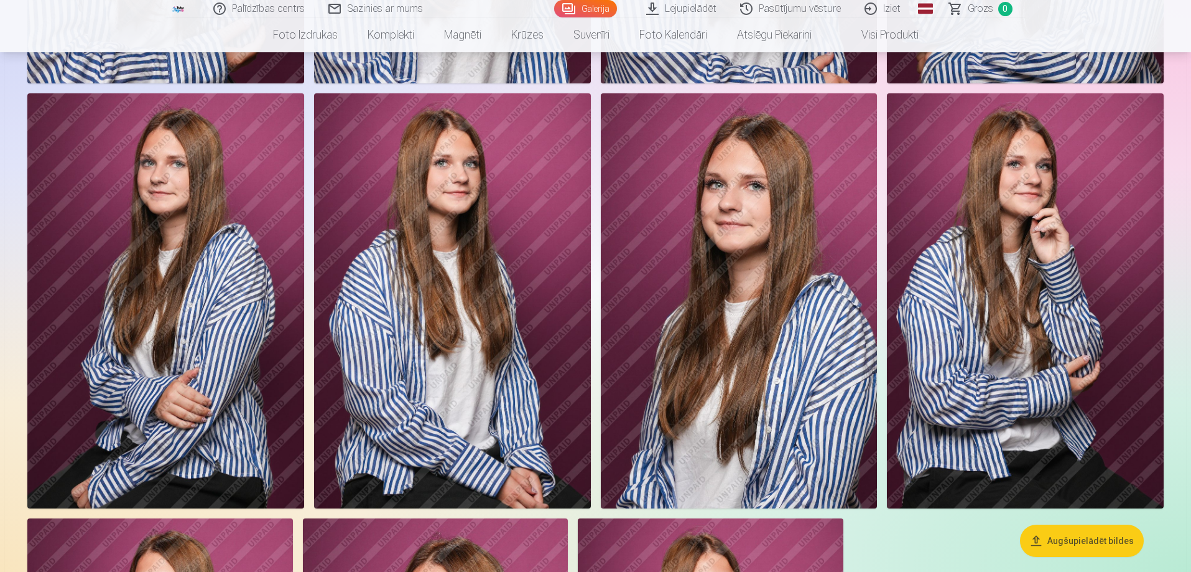
click at [889, 10] on link "Iziet" at bounding box center [883, 8] width 60 height 17
